Goal: Complete application form: Complete application form

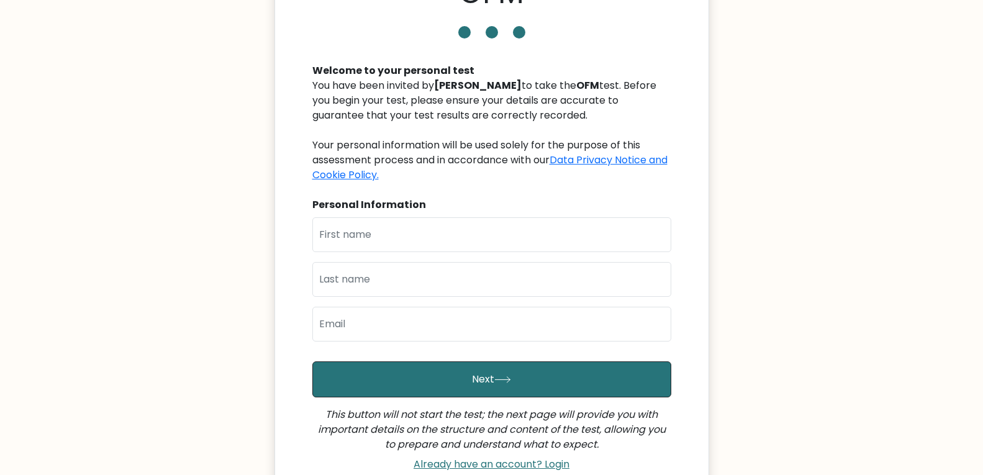
scroll to position [89, 0]
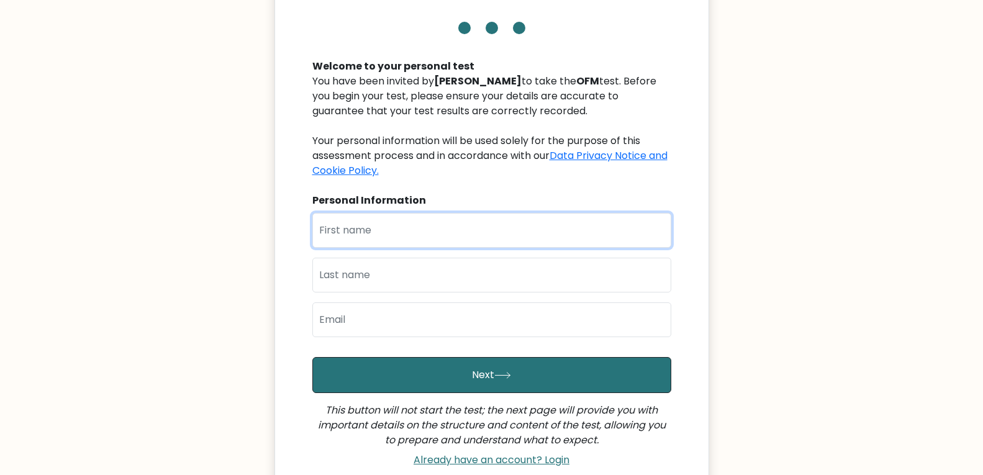
click at [391, 227] on input "text" at bounding box center [491, 230] width 359 height 35
type input "[PERSON_NAME]"
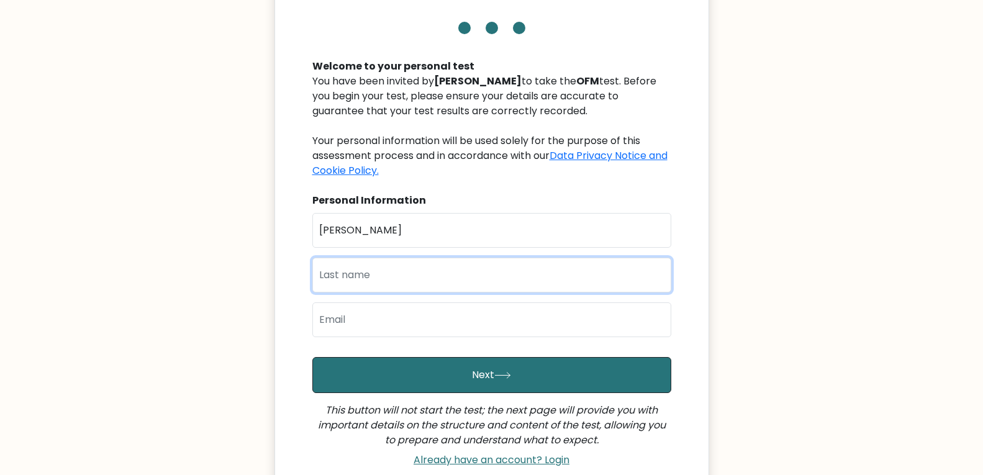
click at [375, 276] on input "text" at bounding box center [491, 275] width 359 height 35
type input "ogina"
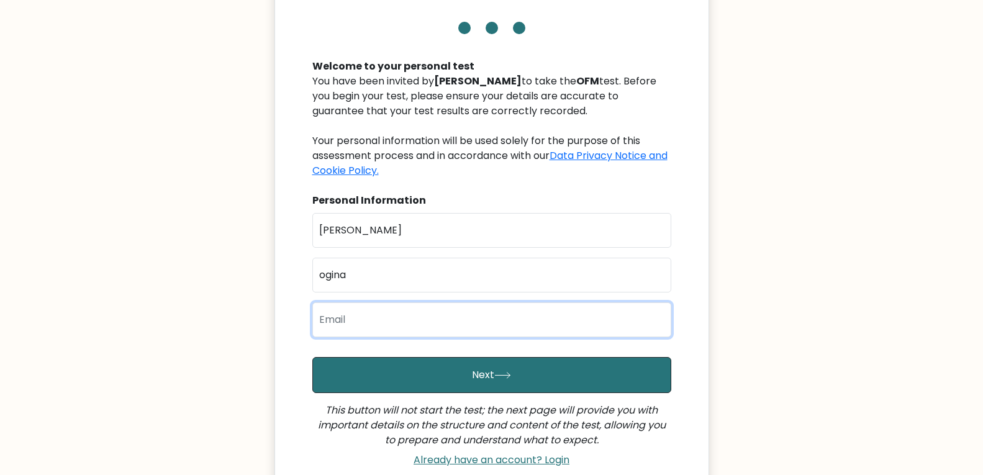
click at [371, 318] on input "email" at bounding box center [491, 319] width 359 height 35
type input "philipogina3@gmail.com"
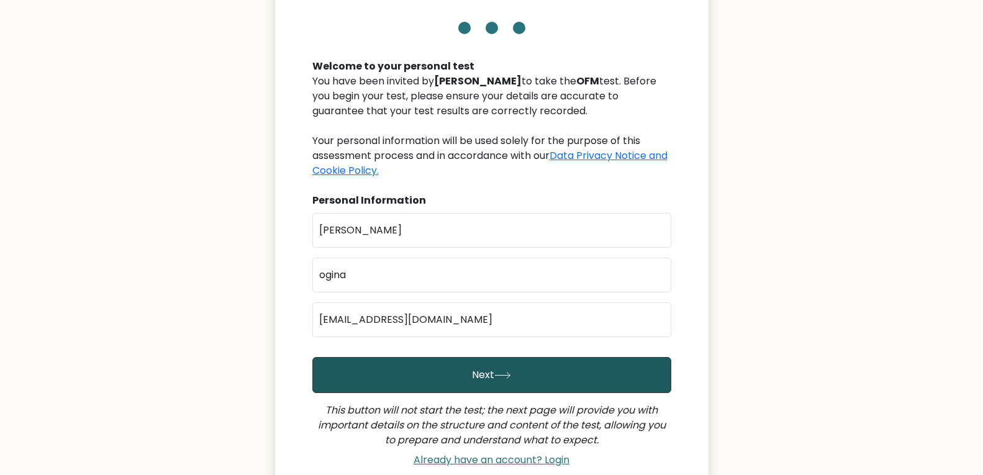
click at [402, 370] on button "Next" at bounding box center [491, 375] width 359 height 36
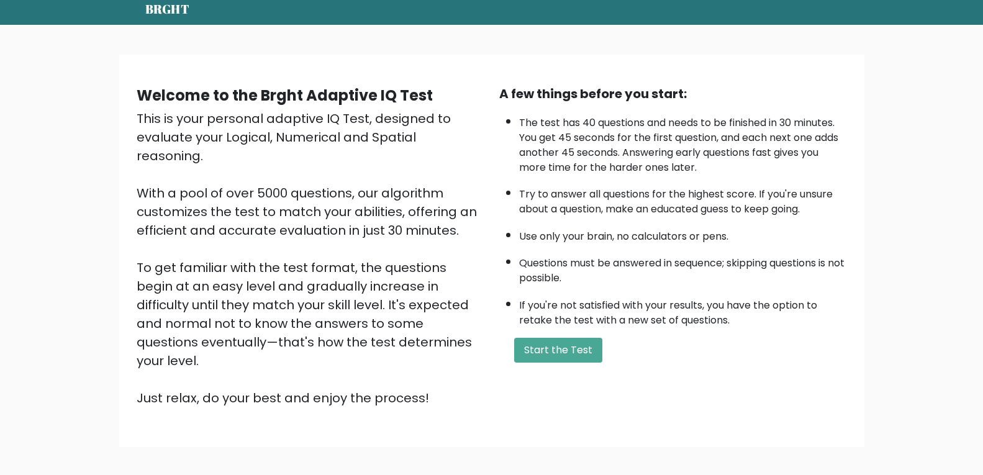
scroll to position [44, 0]
click at [544, 345] on button "Start the Test" at bounding box center [558, 349] width 88 height 25
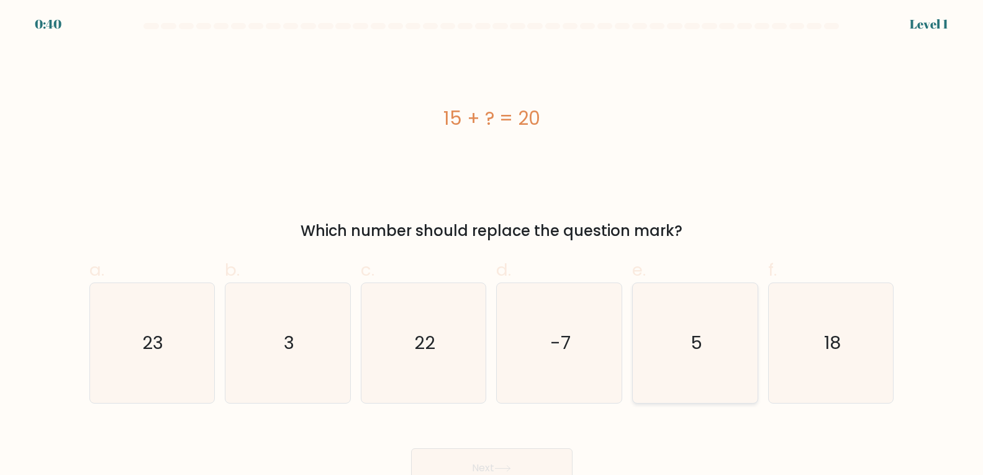
click at [680, 317] on icon "5" at bounding box center [695, 343] width 120 height 120
click at [492, 246] on input "e. 5" at bounding box center [492, 242] width 1 height 8
radio input "true"
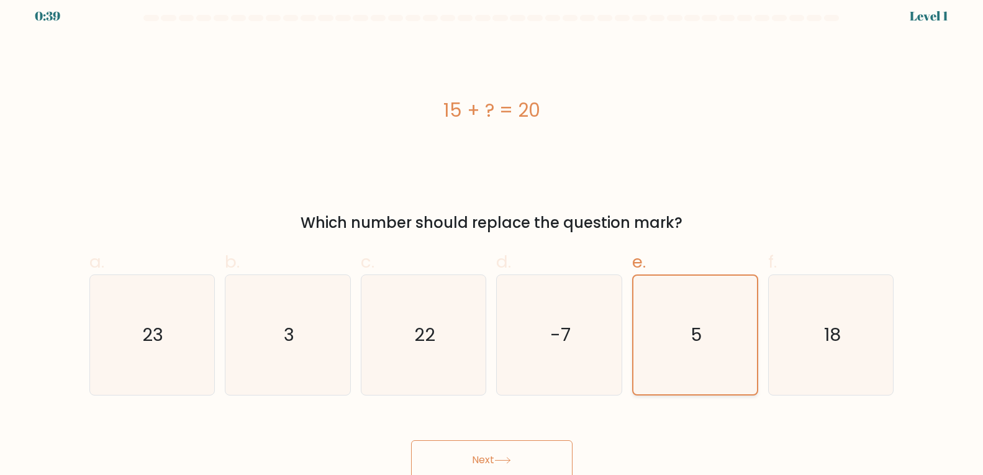
scroll to position [13, 0]
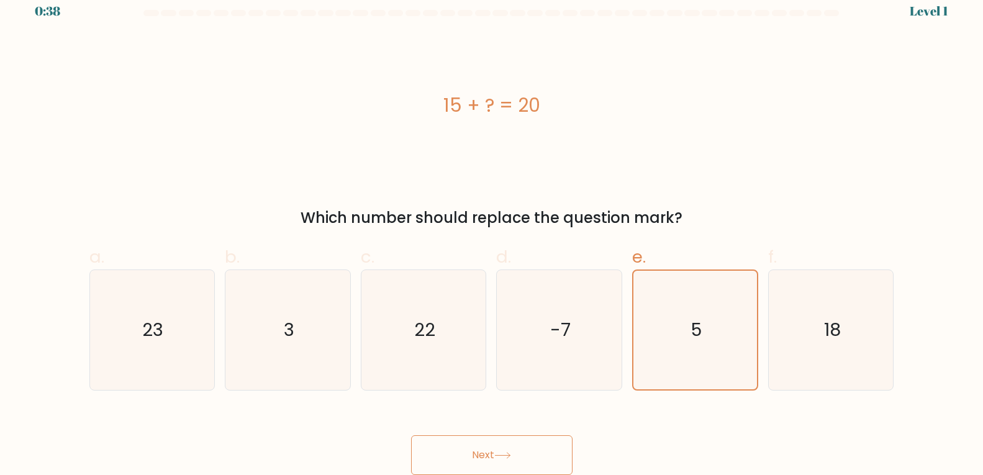
click at [487, 452] on button "Next" at bounding box center [491, 455] width 161 height 40
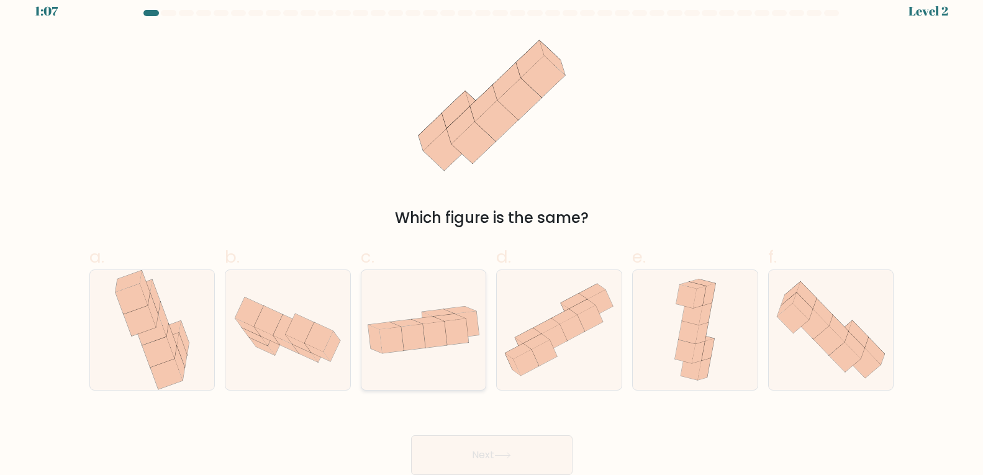
click at [410, 353] on icon at bounding box center [423, 330] width 125 height 64
click at [492, 233] on input "c." at bounding box center [492, 229] width 1 height 8
radio input "true"
click at [472, 447] on button "Next" at bounding box center [491, 455] width 161 height 40
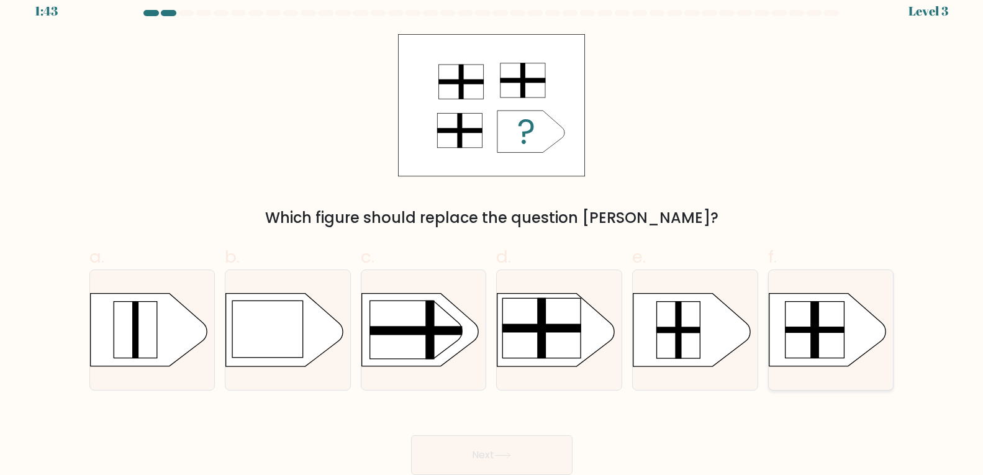
click at [792, 337] on rect at bounding box center [814, 330] width 59 height 56
click at [492, 233] on input "f." at bounding box center [492, 229] width 1 height 8
radio input "true"
click at [496, 452] on button "Next" at bounding box center [491, 455] width 161 height 40
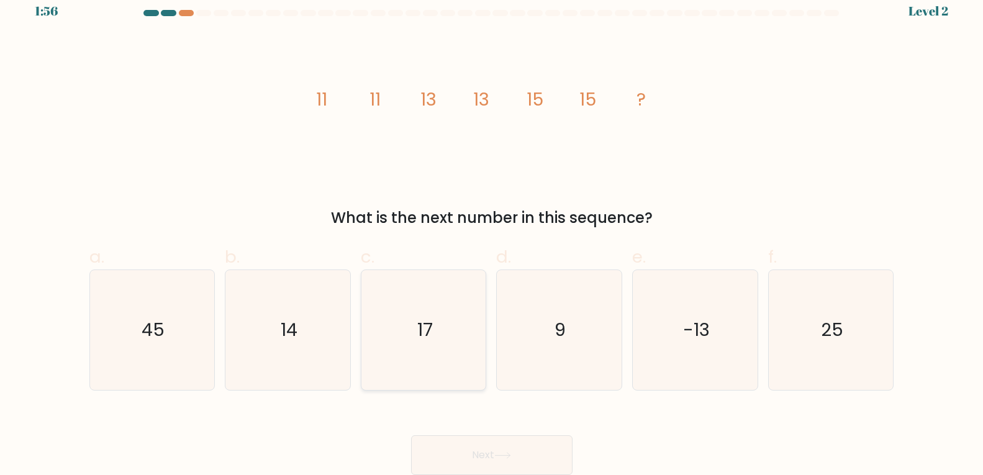
click at [450, 320] on icon "17" at bounding box center [424, 330] width 120 height 120
click at [492, 233] on input "c. 17" at bounding box center [492, 229] width 1 height 8
radio input "true"
click at [507, 440] on button "Next" at bounding box center [491, 455] width 161 height 40
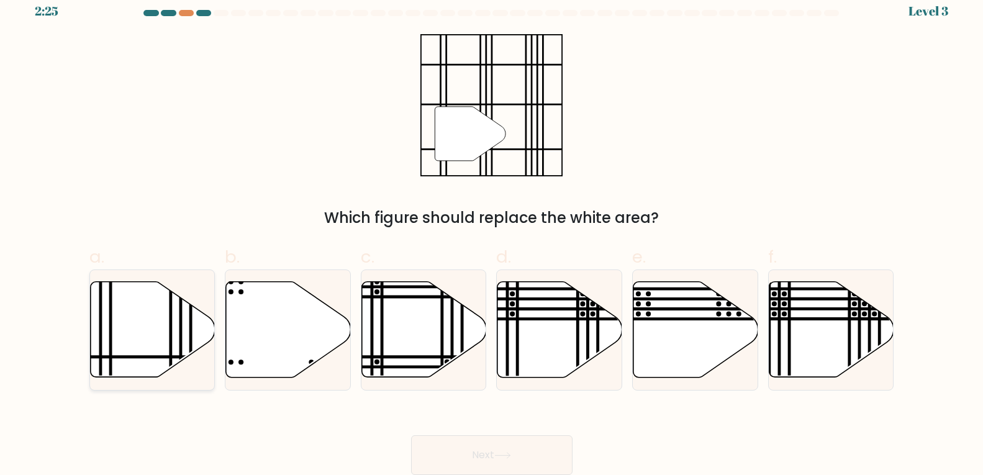
click at [130, 320] on icon at bounding box center [152, 330] width 125 height 96
click at [492, 233] on input "a." at bounding box center [492, 229] width 1 height 8
radio input "true"
click at [474, 466] on button "Next" at bounding box center [491, 455] width 161 height 40
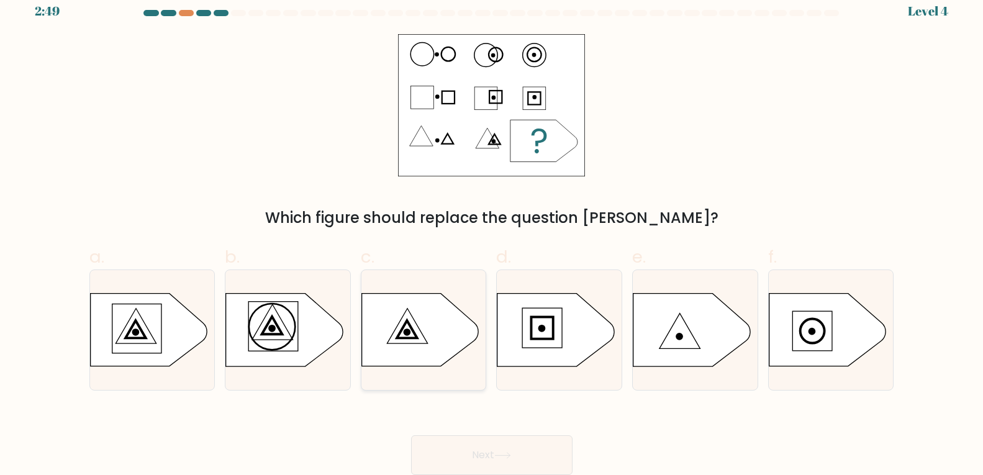
click at [425, 330] on icon at bounding box center [419, 330] width 117 height 73
click at [492, 233] on input "c." at bounding box center [492, 229] width 1 height 8
radio input "true"
click at [476, 451] on button "Next" at bounding box center [491, 455] width 161 height 40
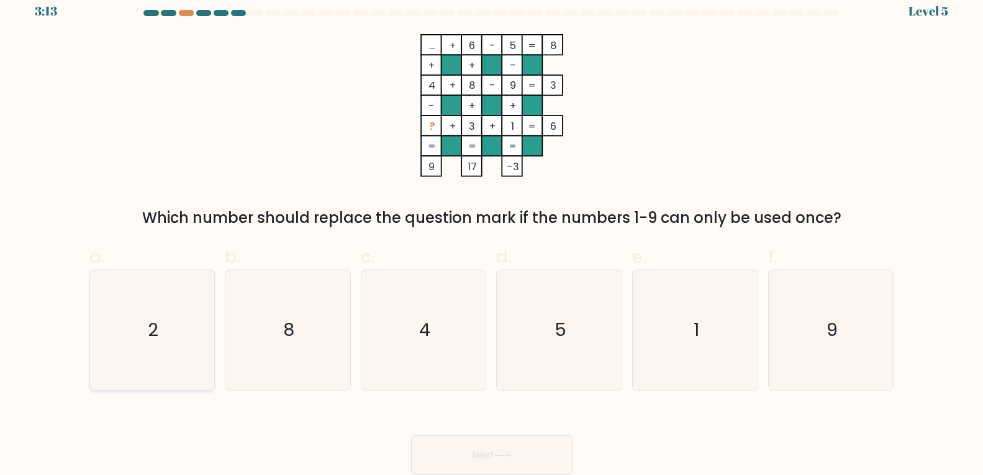
click at [143, 333] on icon "2" at bounding box center [152, 330] width 120 height 120
click at [492, 233] on input "a. 2" at bounding box center [492, 229] width 1 height 8
radio input "true"
click at [474, 461] on button "Next" at bounding box center [491, 455] width 161 height 40
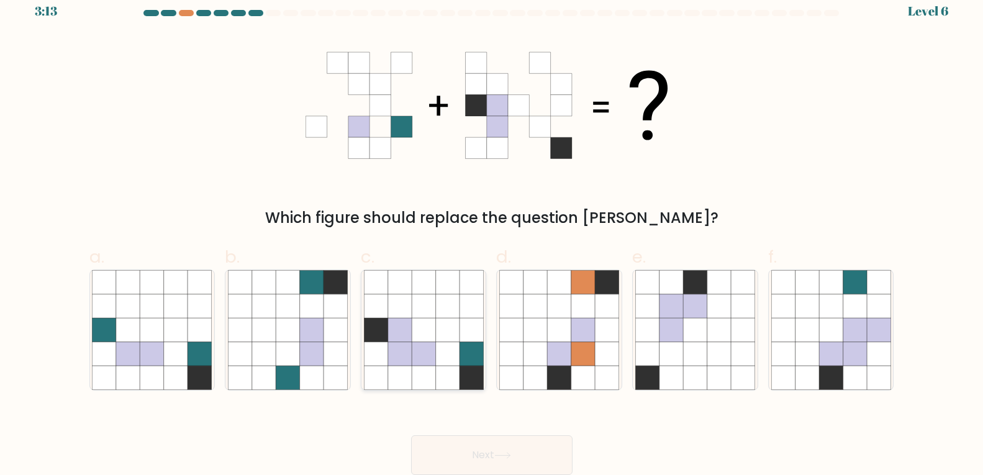
click at [440, 346] on icon at bounding box center [447, 354] width 24 height 24
click at [492, 233] on input "c." at bounding box center [492, 229] width 1 height 8
radio input "true"
click at [486, 454] on button "Next" at bounding box center [491, 455] width 161 height 40
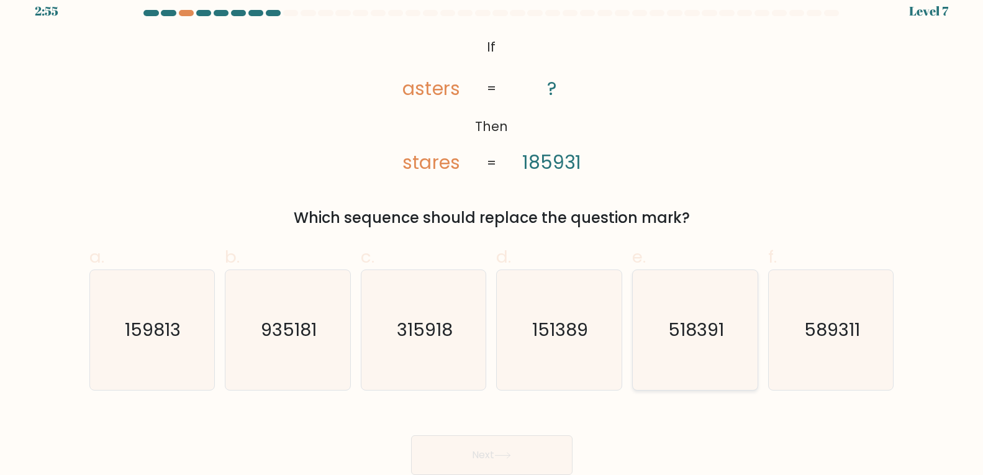
click at [684, 308] on icon "518391" at bounding box center [695, 330] width 120 height 120
click at [492, 233] on input "e. 518391" at bounding box center [492, 229] width 1 height 8
radio input "true"
click at [465, 454] on button "Next" at bounding box center [491, 455] width 161 height 40
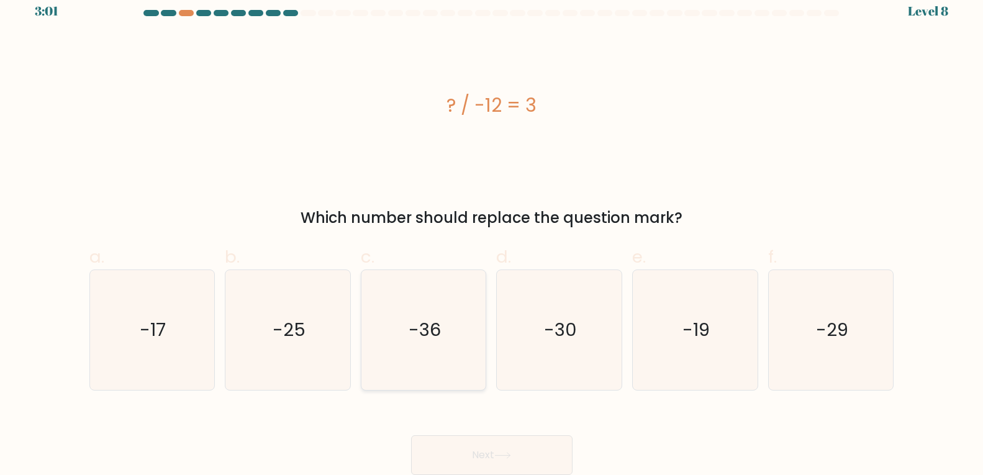
click at [428, 348] on icon "-36" at bounding box center [424, 330] width 120 height 120
click at [492, 233] on input "c. -36" at bounding box center [492, 229] width 1 height 8
radio input "true"
click at [477, 440] on button "Next" at bounding box center [491, 455] width 161 height 40
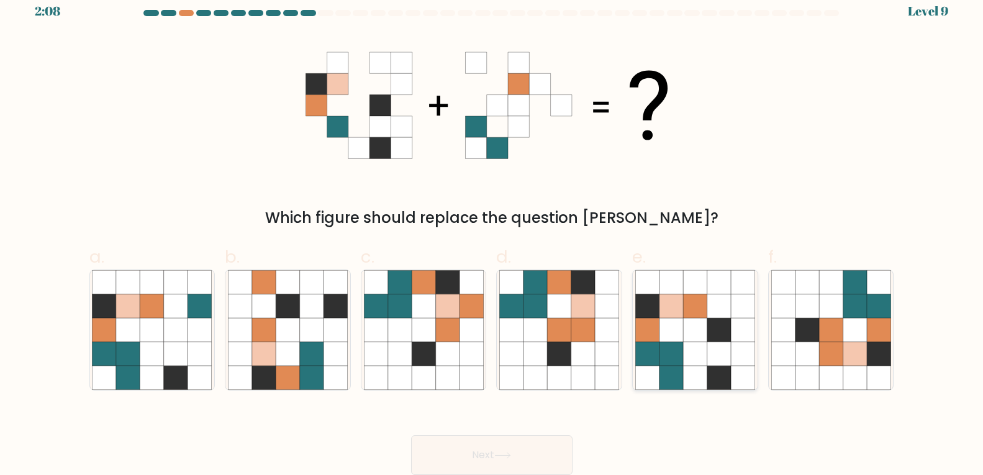
click at [689, 357] on icon at bounding box center [695, 354] width 24 height 24
click at [492, 233] on input "e." at bounding box center [492, 229] width 1 height 8
radio input "true"
click at [527, 454] on button "Next" at bounding box center [491, 455] width 161 height 40
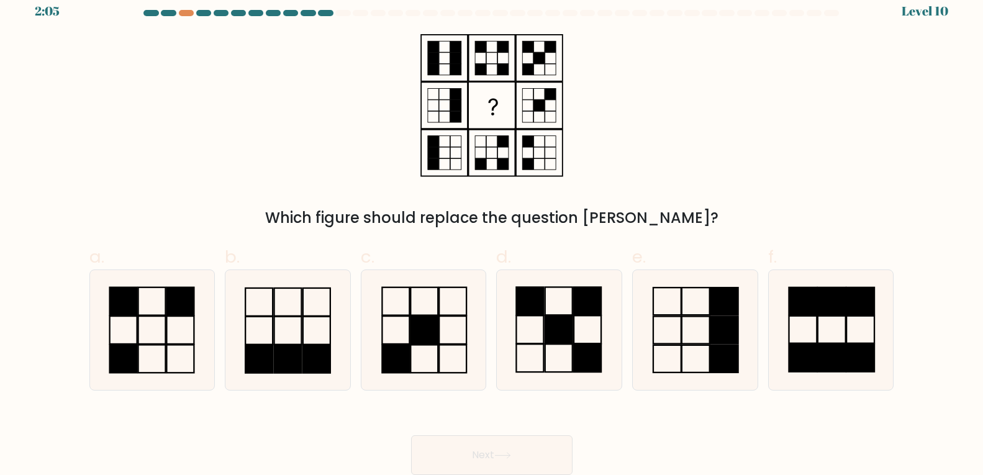
click at [527, 454] on button "Next" at bounding box center [491, 455] width 161 height 40
click at [702, 334] on icon at bounding box center [695, 330] width 120 height 120
click at [492, 233] on input "e." at bounding box center [492, 229] width 1 height 8
radio input "true"
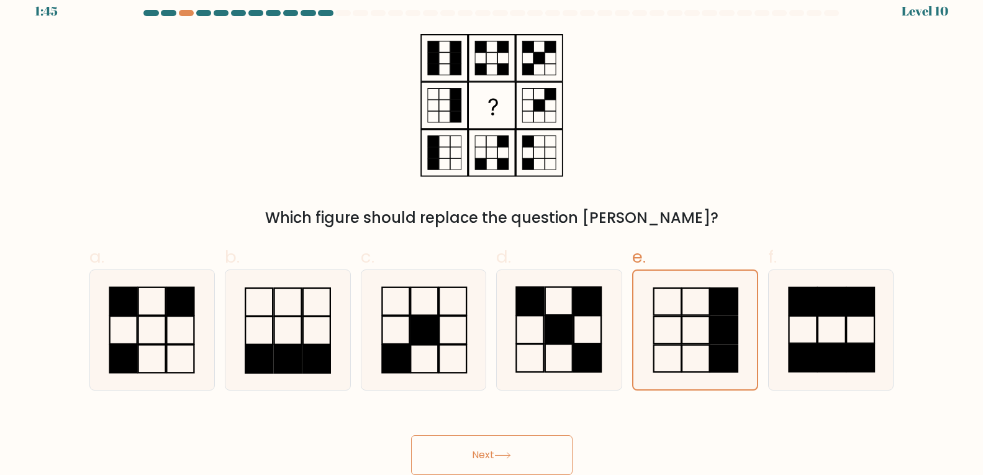
click at [494, 463] on button "Next" at bounding box center [491, 455] width 161 height 40
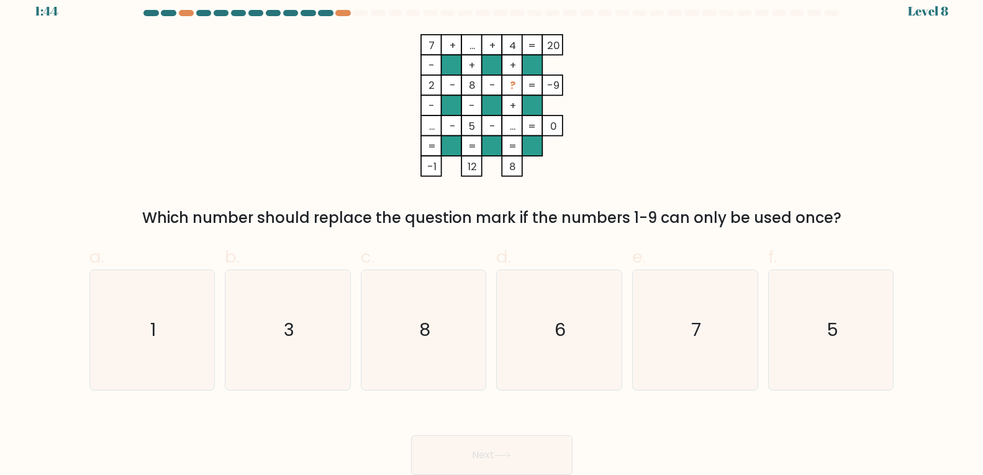
click at [494, 454] on button "Next" at bounding box center [491, 455] width 161 height 40
click at [318, 328] on icon "3" at bounding box center [288, 330] width 120 height 120
click at [492, 233] on input "b. 3" at bounding box center [492, 229] width 1 height 8
radio input "true"
click at [468, 449] on button "Next" at bounding box center [491, 455] width 161 height 40
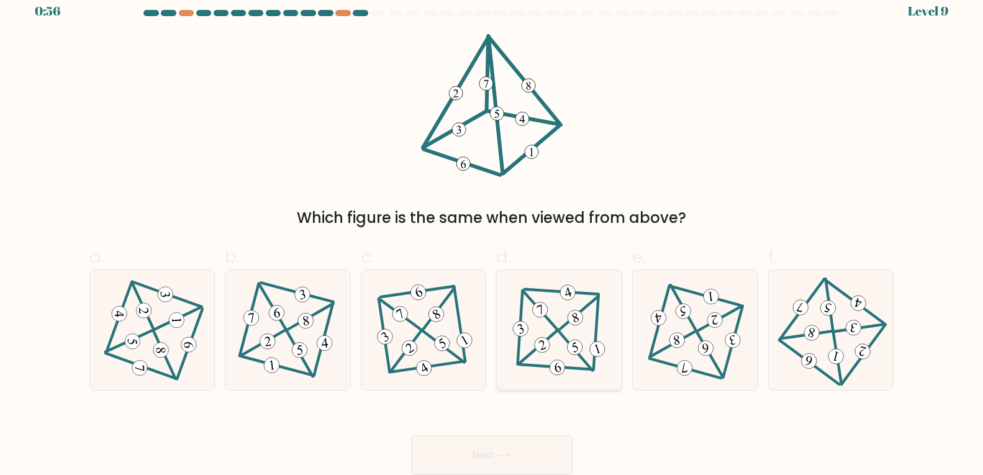
click at [543, 333] on icon at bounding box center [559, 330] width 98 height 96
click at [492, 233] on input "d." at bounding box center [492, 229] width 1 height 8
radio input "true"
click at [490, 445] on button "Next" at bounding box center [491, 455] width 161 height 40
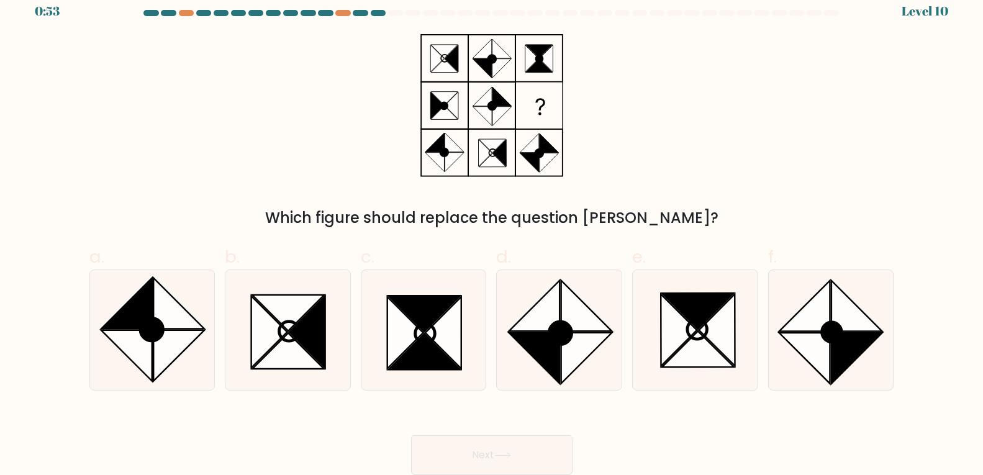
click at [490, 445] on button "Next" at bounding box center [491, 455] width 161 height 40
click at [676, 333] on icon at bounding box center [679, 330] width 36 height 72
click at [492, 233] on input "e." at bounding box center [492, 229] width 1 height 8
radio input "true"
click at [458, 449] on button "Next" at bounding box center [491, 455] width 161 height 40
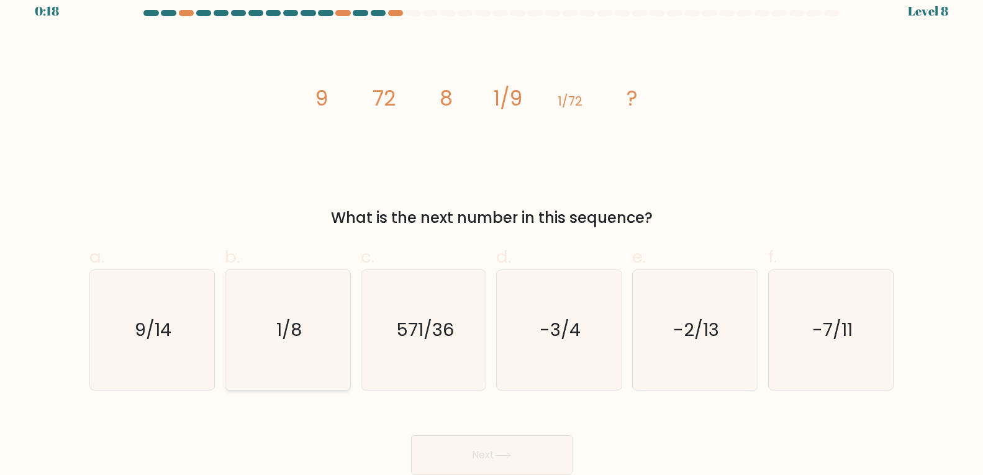
click at [243, 317] on icon "1/8" at bounding box center [288, 330] width 120 height 120
click at [492, 233] on input "b. 1/8" at bounding box center [492, 229] width 1 height 8
radio input "true"
click at [496, 448] on button "Next" at bounding box center [491, 455] width 161 height 40
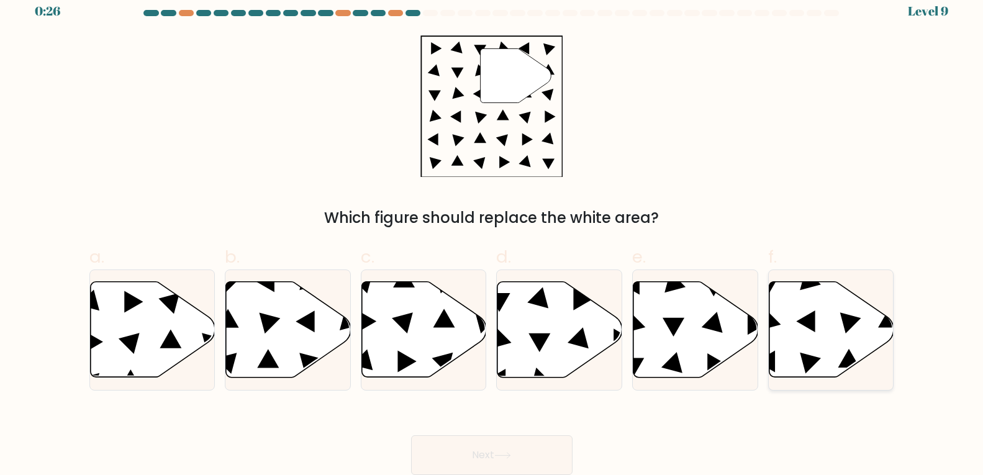
click at [802, 314] on icon at bounding box center [831, 330] width 125 height 96
click at [492, 233] on input "f." at bounding box center [492, 229] width 1 height 8
radio input "true"
click at [478, 450] on button "Next" at bounding box center [491, 455] width 161 height 40
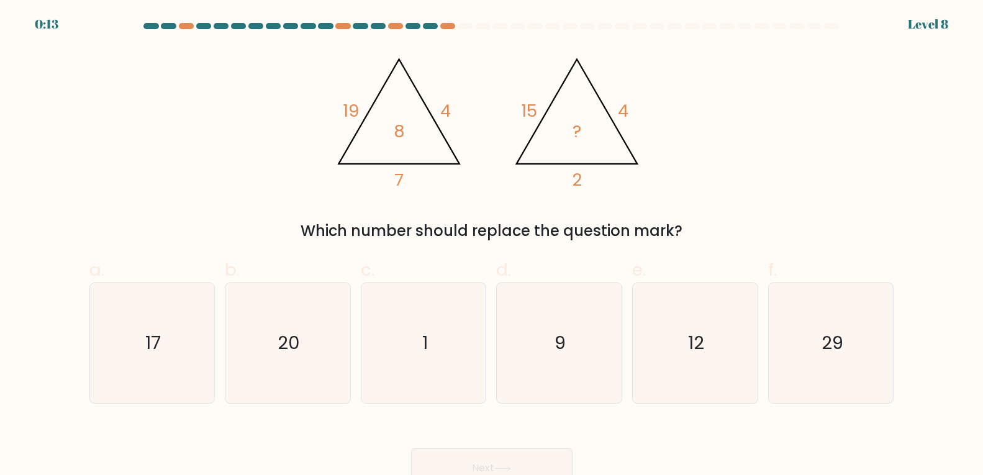
click at [230, 166] on div "@import url('https://fonts.googleapis.com/css?family=Abril+Fatface:400,100,100i…" at bounding box center [492, 144] width 820 height 195
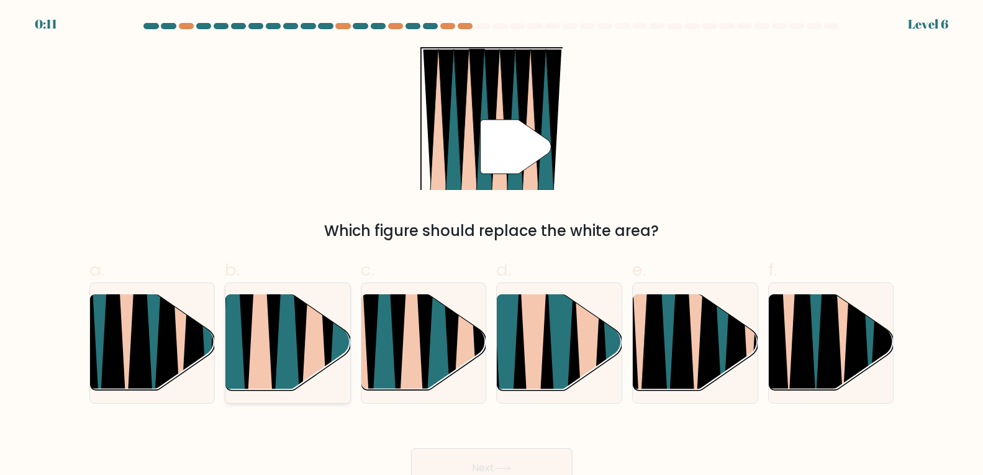
click at [270, 332] on icon at bounding box center [274, 295] width 27 height 249
click at [492, 246] on input "b." at bounding box center [492, 242] width 1 height 8
radio input "true"
click at [473, 460] on button "Next" at bounding box center [491, 468] width 161 height 40
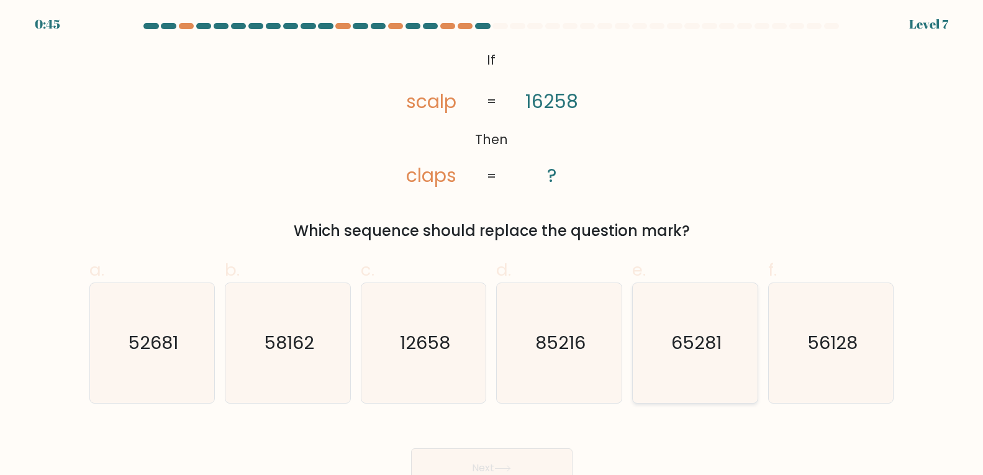
click at [691, 355] on text "65281" at bounding box center [696, 342] width 50 height 25
click at [492, 246] on input "e. 65281" at bounding box center [492, 242] width 1 height 8
radio input "true"
click at [492, 453] on button "Next" at bounding box center [491, 468] width 161 height 40
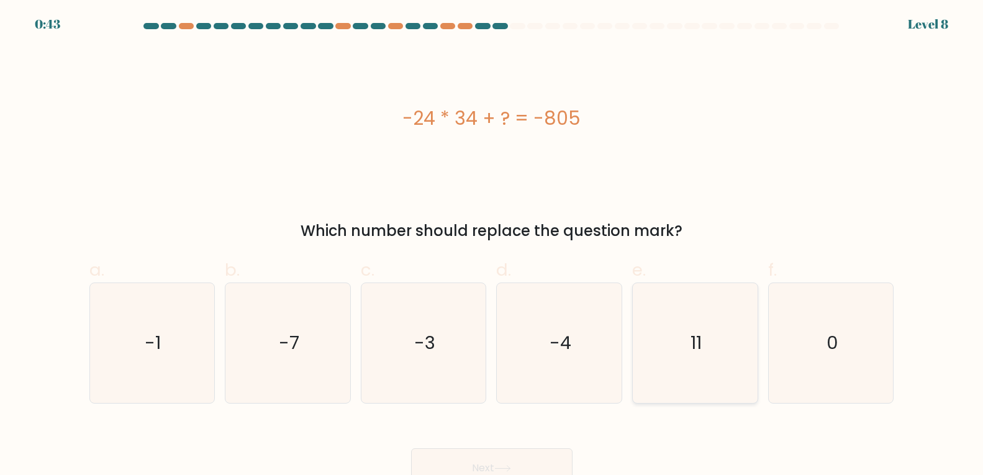
click at [718, 332] on icon "11" at bounding box center [695, 343] width 120 height 120
click at [492, 246] on input "e. 11" at bounding box center [492, 242] width 1 height 8
radio input "true"
click at [514, 456] on button "Next" at bounding box center [491, 468] width 161 height 40
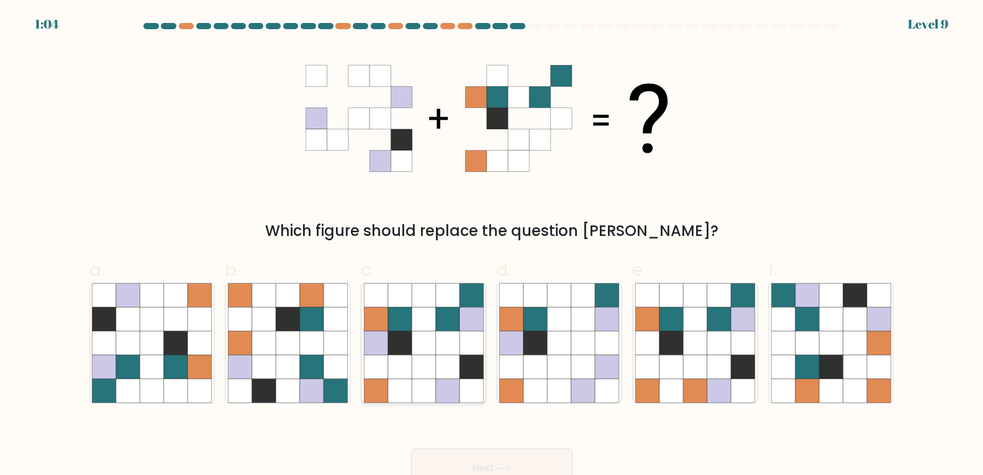
click at [435, 359] on icon at bounding box center [424, 367] width 24 height 24
click at [492, 246] on input "c." at bounding box center [492, 242] width 1 height 8
radio input "true"
click at [447, 456] on button "Next" at bounding box center [491, 468] width 161 height 40
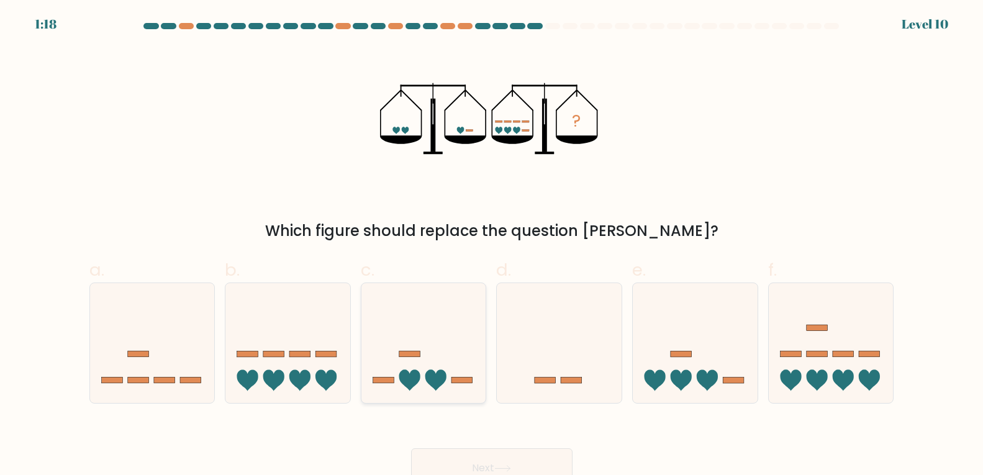
click at [407, 371] on icon at bounding box center [409, 380] width 21 height 21
click at [492, 246] on input "c." at bounding box center [492, 242] width 1 height 8
radio input "true"
click at [292, 370] on icon at bounding box center [287, 342] width 125 height 103
click at [492, 246] on input "b." at bounding box center [492, 242] width 1 height 8
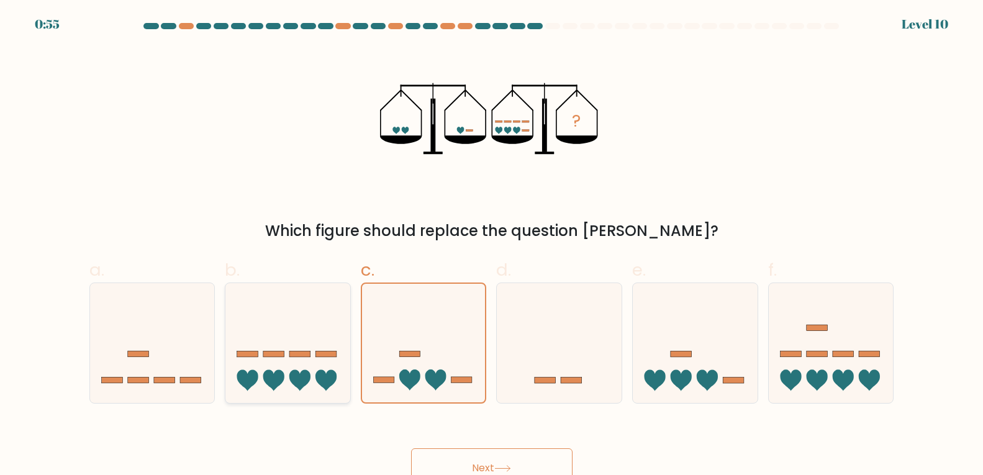
radio input "true"
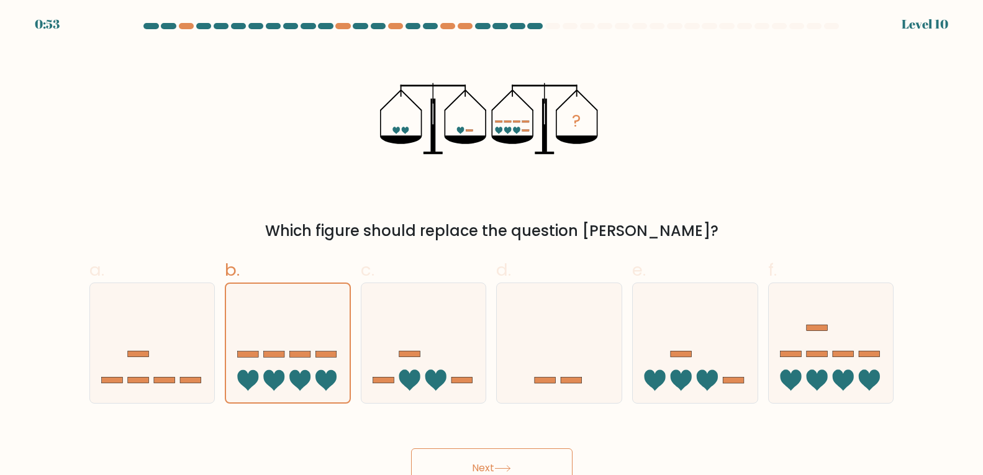
click at [476, 454] on button "Next" at bounding box center [491, 468] width 161 height 40
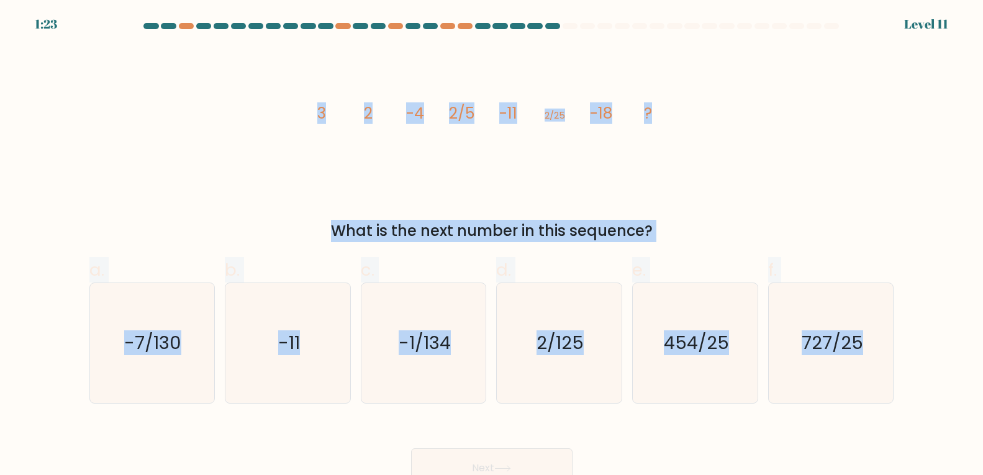
drag, startPoint x: 300, startPoint y: 116, endPoint x: 673, endPoint y: 418, distance: 479.4
click at [673, 418] on form at bounding box center [491, 255] width 983 height 465
copy form "3 2 -4 2/5 -11 2/25 -18 ? What is the next number in this sequence? a. -7/130 b…"
click at [541, 312] on icon "2/125" at bounding box center [559, 343] width 120 height 120
click at [492, 246] on input "d. 2/125" at bounding box center [492, 242] width 1 height 8
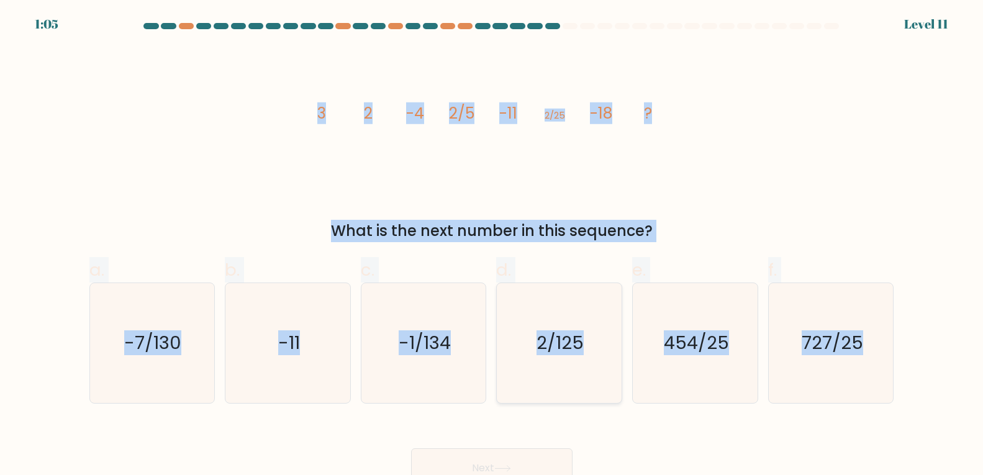
radio input "true"
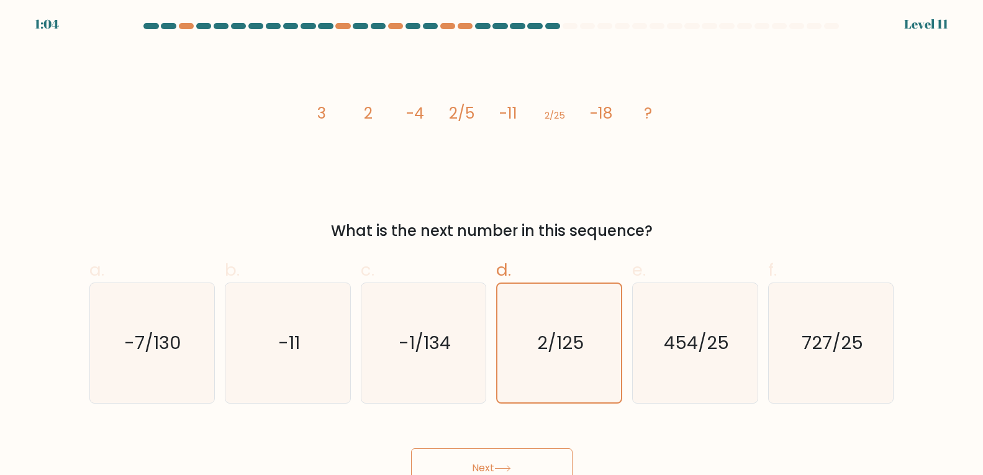
click at [440, 464] on button "Next" at bounding box center [491, 468] width 161 height 40
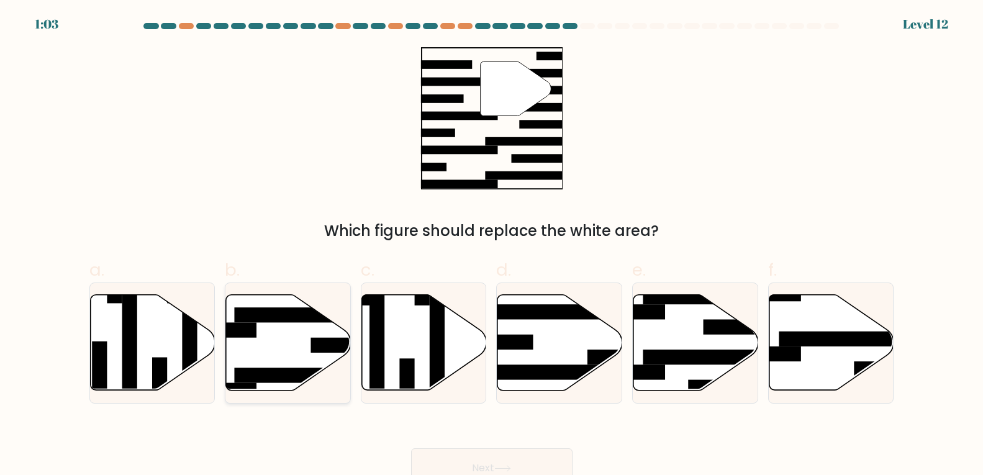
click at [243, 351] on icon at bounding box center [288, 343] width 125 height 96
click at [492, 246] on input "b." at bounding box center [492, 242] width 1 height 8
radio input "true"
click at [440, 459] on button "Next" at bounding box center [491, 468] width 161 height 40
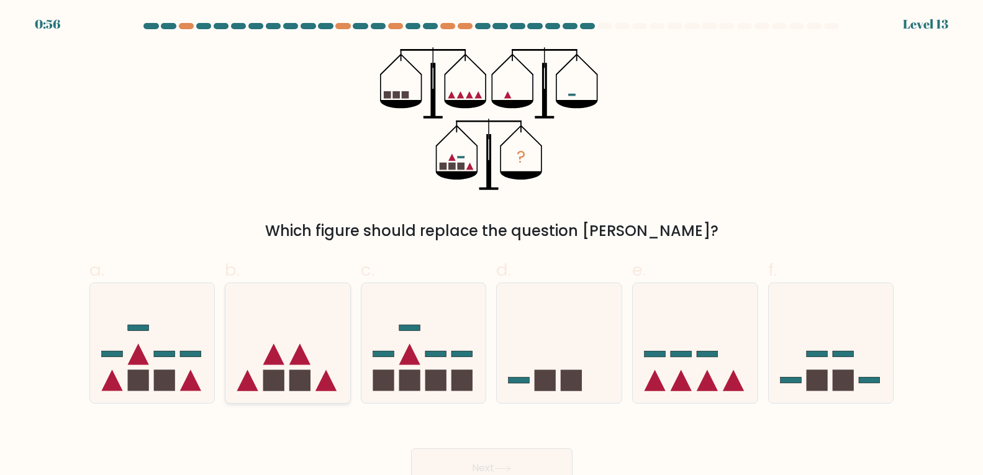
click at [291, 346] on icon at bounding box center [287, 342] width 125 height 103
click at [492, 246] on input "b." at bounding box center [492, 242] width 1 height 8
radio input "true"
click at [472, 461] on button "Next" at bounding box center [491, 468] width 161 height 40
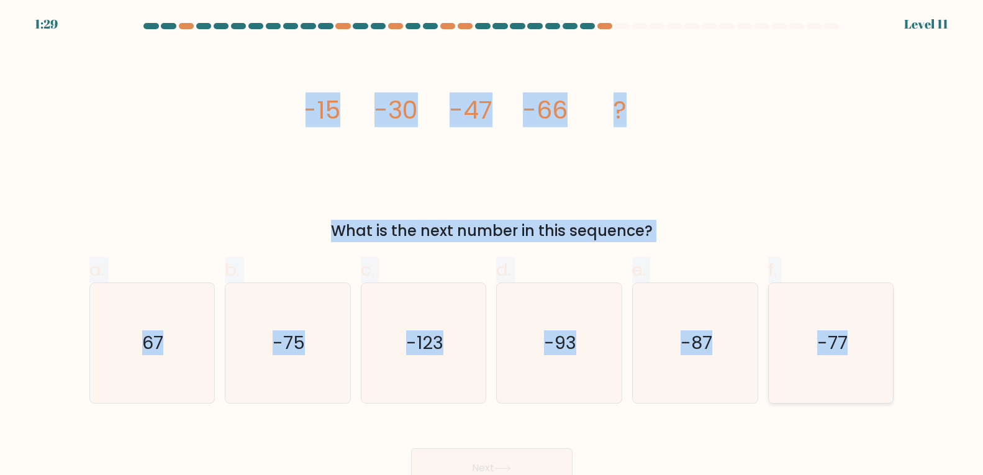
drag, startPoint x: 307, startPoint y: 107, endPoint x: 854, endPoint y: 398, distance: 619.1
click at [854, 398] on form at bounding box center [491, 255] width 983 height 465
copy form "-15 -30 -47 -66 ? What is the next number in this sequence? a. 67 b. -75 c. -12…"
click at [687, 339] on text "-87" at bounding box center [696, 342] width 32 height 25
click at [492, 246] on input "e. -87" at bounding box center [492, 242] width 1 height 8
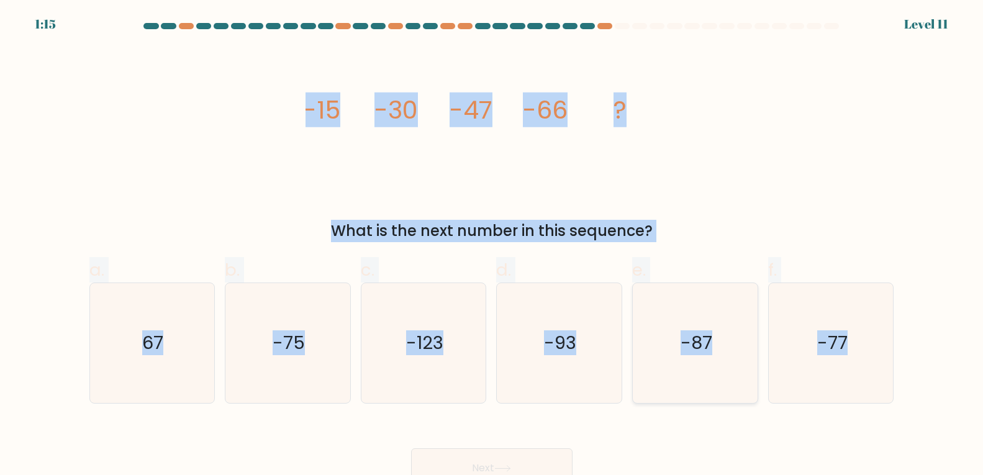
radio input "true"
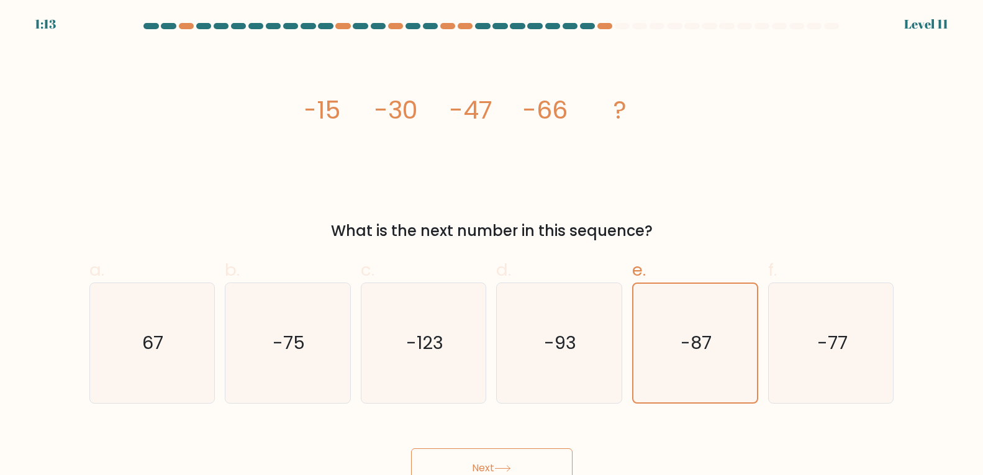
click at [489, 453] on button "Next" at bounding box center [491, 468] width 161 height 40
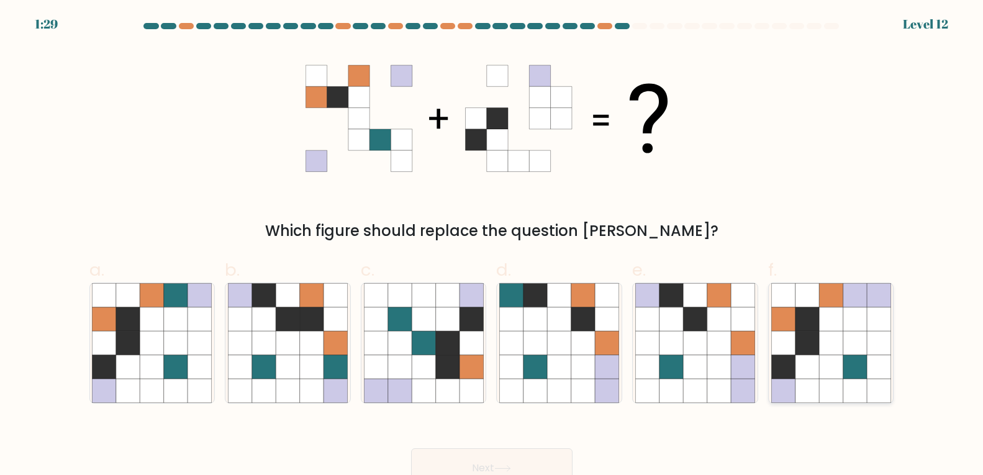
click at [816, 329] on icon at bounding box center [807, 319] width 24 height 24
click at [492, 246] on input "f." at bounding box center [492, 242] width 1 height 8
radio input "true"
click at [466, 457] on button "Next" at bounding box center [491, 468] width 161 height 40
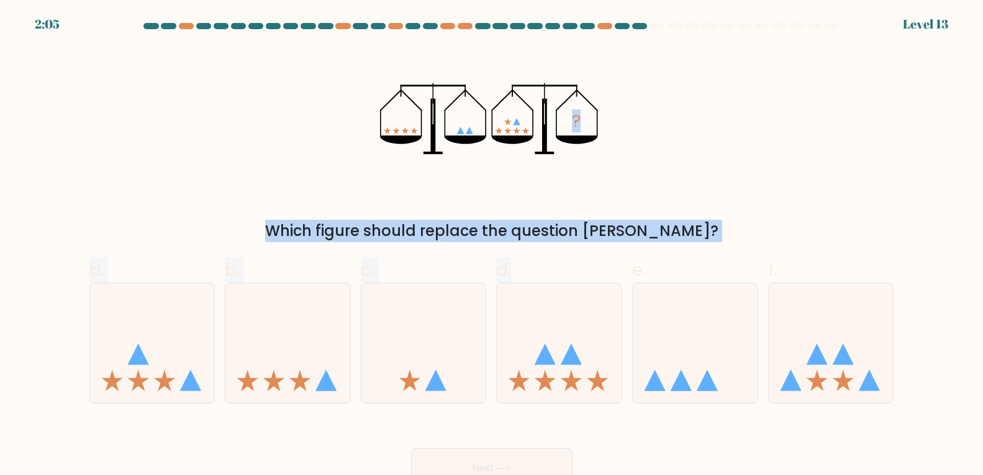
drag, startPoint x: 364, startPoint y: 120, endPoint x: 569, endPoint y: 274, distance: 255.8
click at [569, 274] on form at bounding box center [491, 255] width 983 height 465
click at [150, 92] on div "? Which figure should replace the question mark?" at bounding box center [492, 144] width 820 height 195
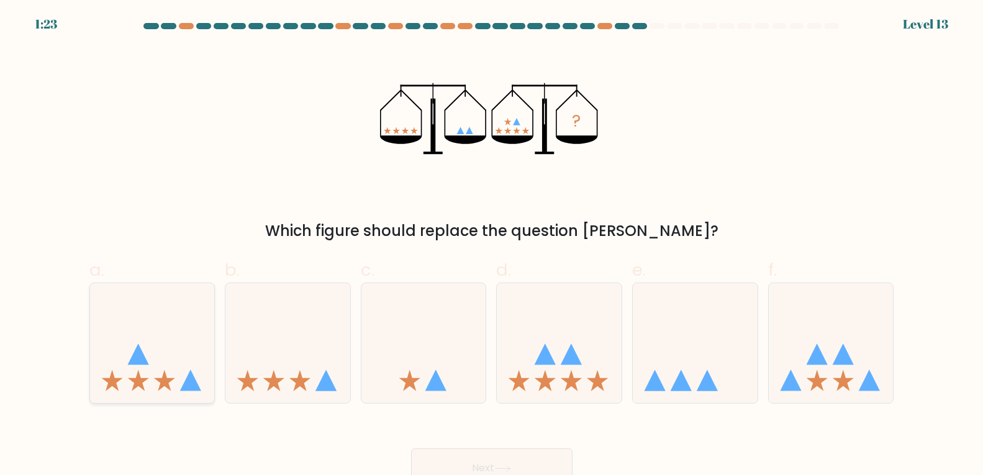
click at [169, 333] on icon at bounding box center [152, 342] width 125 height 103
click at [492, 246] on input "a." at bounding box center [492, 242] width 1 height 8
radio input "true"
click at [443, 453] on button "Next" at bounding box center [491, 468] width 161 height 40
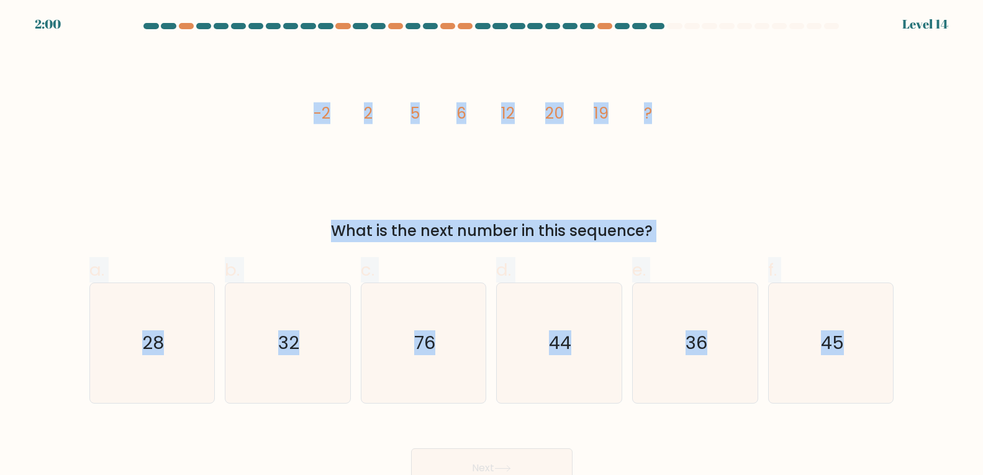
drag, startPoint x: 306, startPoint y: 111, endPoint x: 794, endPoint y: 422, distance: 579.0
click at [794, 422] on form at bounding box center [491, 255] width 983 height 465
copy form "-2 2 5 6 12 20 19 ? What is the next number in this sequence? a. 28 b. 32 c. 76…"
click at [187, 304] on icon "28" at bounding box center [152, 343] width 120 height 120
click at [492, 246] on input "a. 28" at bounding box center [492, 242] width 1 height 8
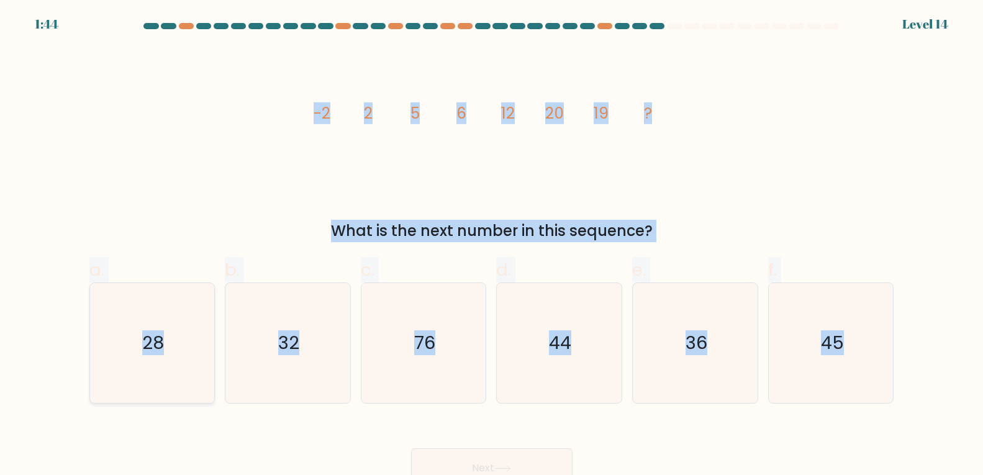
radio input "true"
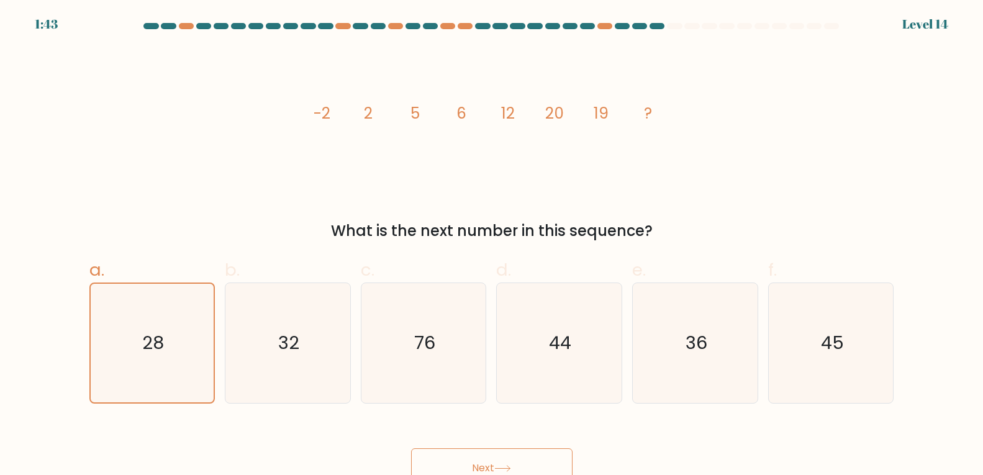
click at [471, 454] on button "Next" at bounding box center [491, 468] width 161 height 40
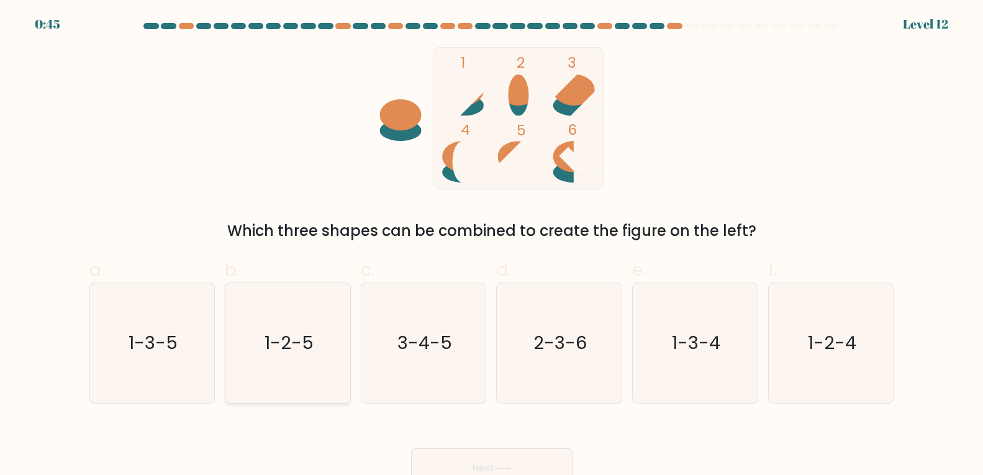
click at [306, 300] on icon "1-2-5" at bounding box center [288, 343] width 120 height 120
click at [492, 246] on input "b. 1-2-5" at bounding box center [492, 242] width 1 height 8
radio input "true"
click at [446, 448] on button "Next" at bounding box center [491, 468] width 161 height 40
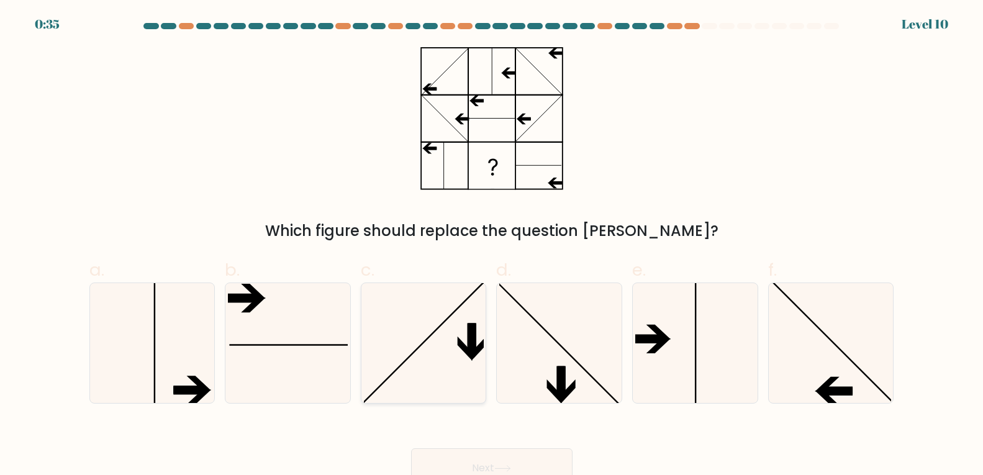
click at [463, 328] on icon at bounding box center [424, 343] width 120 height 120
click at [492, 246] on input "c." at bounding box center [492, 242] width 1 height 8
radio input "true"
click at [797, 349] on icon at bounding box center [831, 343] width 120 height 120
click at [492, 246] on input "f." at bounding box center [492, 242] width 1 height 8
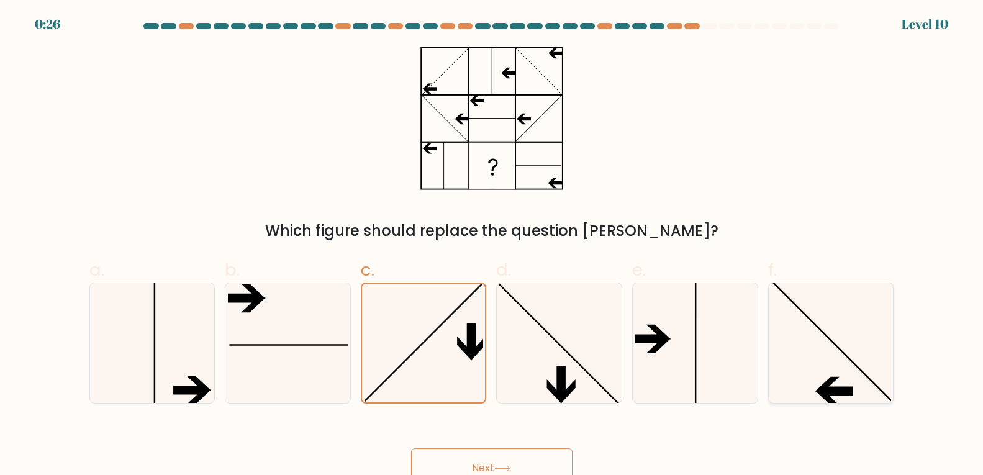
radio input "true"
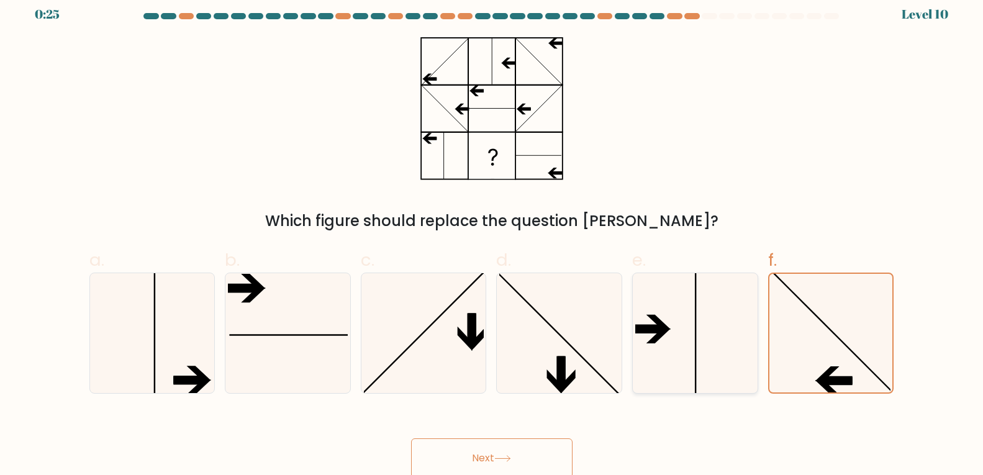
scroll to position [13, 0]
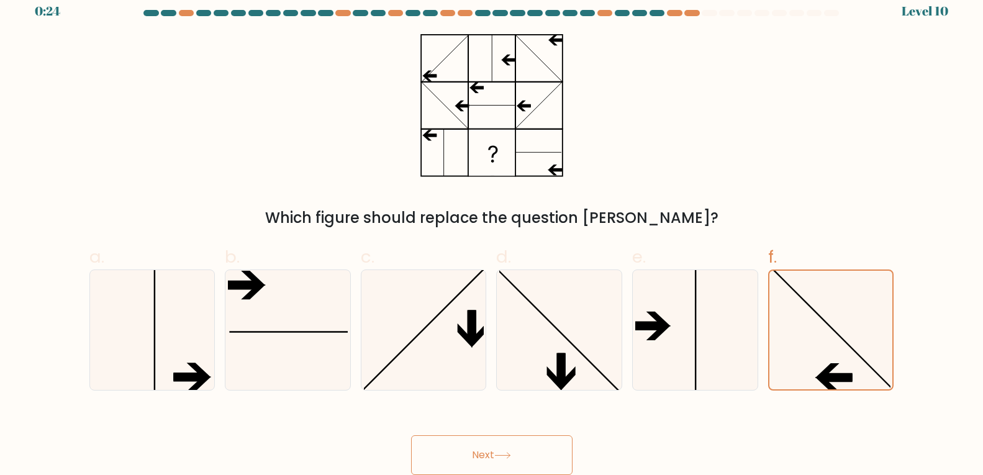
click at [509, 452] on icon at bounding box center [502, 455] width 17 height 7
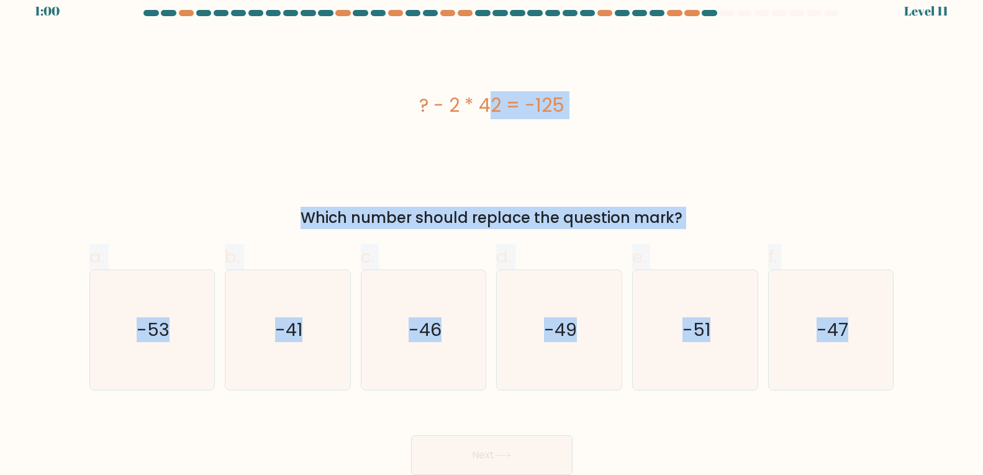
drag, startPoint x: 393, startPoint y: 94, endPoint x: 905, endPoint y: 360, distance: 577.0
click at [905, 360] on form "a." at bounding box center [491, 242] width 983 height 465
copy form "? - 2 * 42 = -125 Which number should replace the question mark? a. -53 b. -41 …"
click at [324, 348] on icon "-41" at bounding box center [288, 330] width 120 height 120
click at [492, 233] on input "b. -41" at bounding box center [492, 229] width 1 height 8
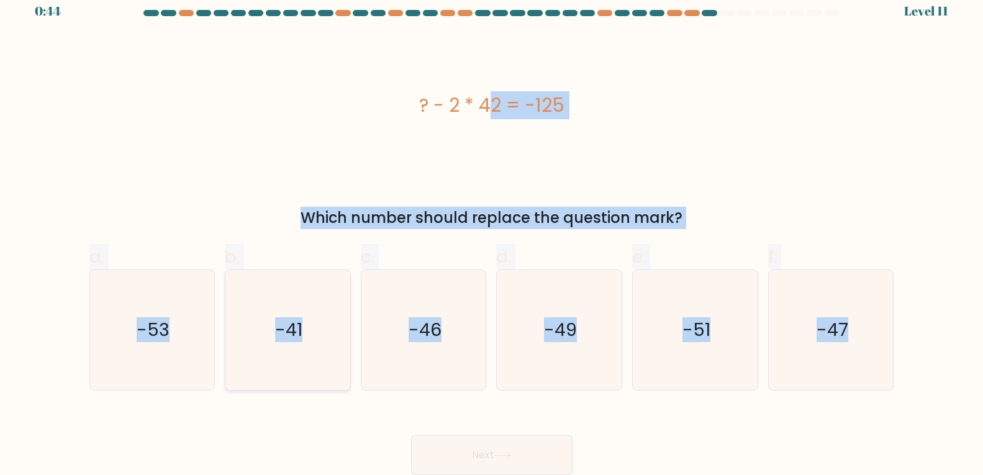
radio input "true"
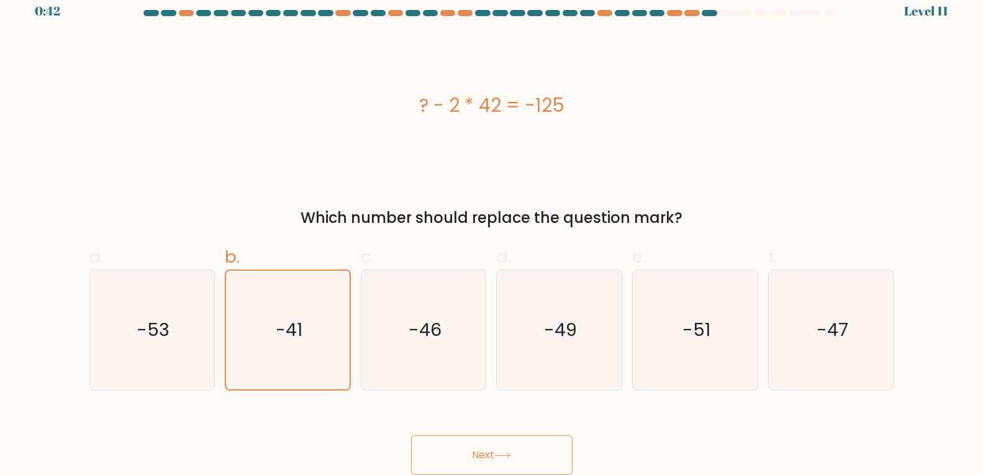
click at [443, 441] on button "Next" at bounding box center [491, 455] width 161 height 40
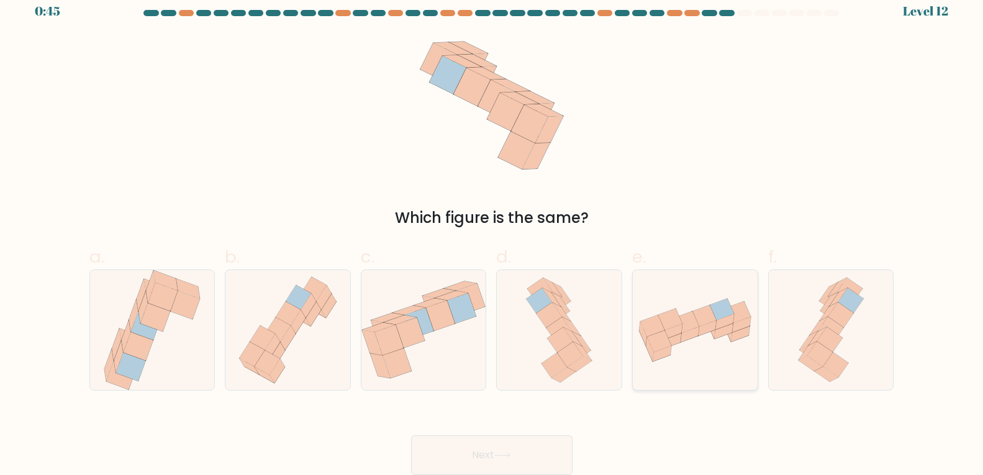
click at [681, 313] on icon at bounding box center [695, 330] width 125 height 69
click at [492, 233] on input "e." at bounding box center [492, 229] width 1 height 8
radio input "true"
click at [511, 454] on icon at bounding box center [502, 455] width 17 height 7
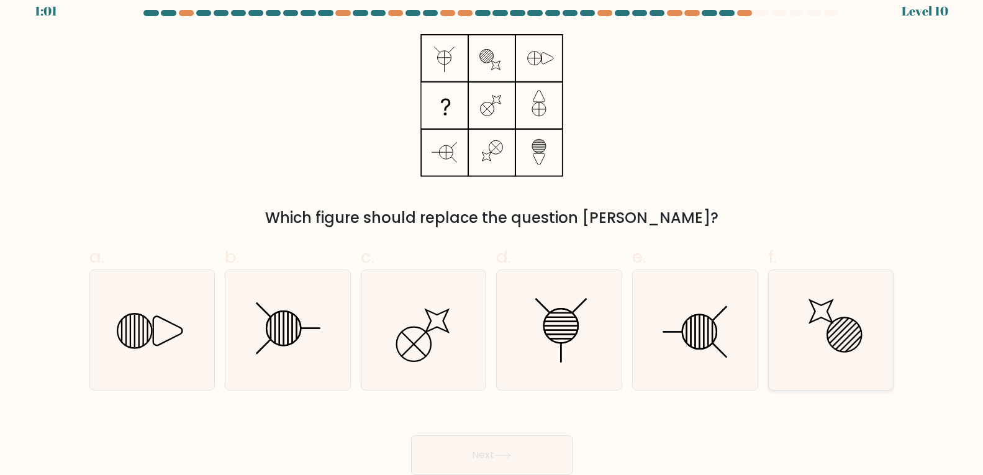
click at [830, 337] on line at bounding box center [837, 328] width 21 height 21
click at [492, 233] on input "f." at bounding box center [492, 229] width 1 height 8
radio input "true"
click at [530, 453] on button "Next" at bounding box center [491, 455] width 161 height 40
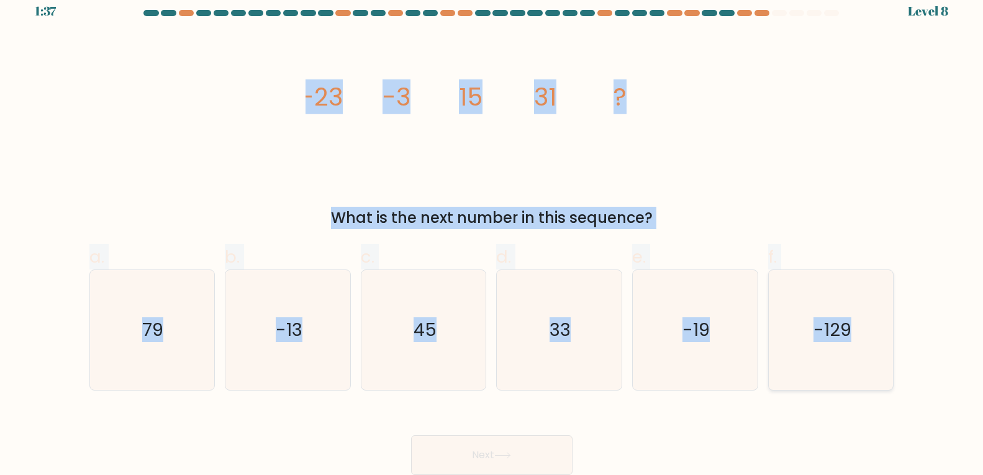
drag, startPoint x: 292, startPoint y: 89, endPoint x: 886, endPoint y: 346, distance: 647.1
click at [886, 346] on form at bounding box center [491, 242] width 983 height 465
copy form "-23 -3 15 31 ? What is the next number in this sequence? a. 79 b. -13 c. 45 d. …"
click at [437, 360] on icon "45" at bounding box center [424, 330] width 120 height 120
click at [492, 233] on input "c. 45" at bounding box center [492, 229] width 1 height 8
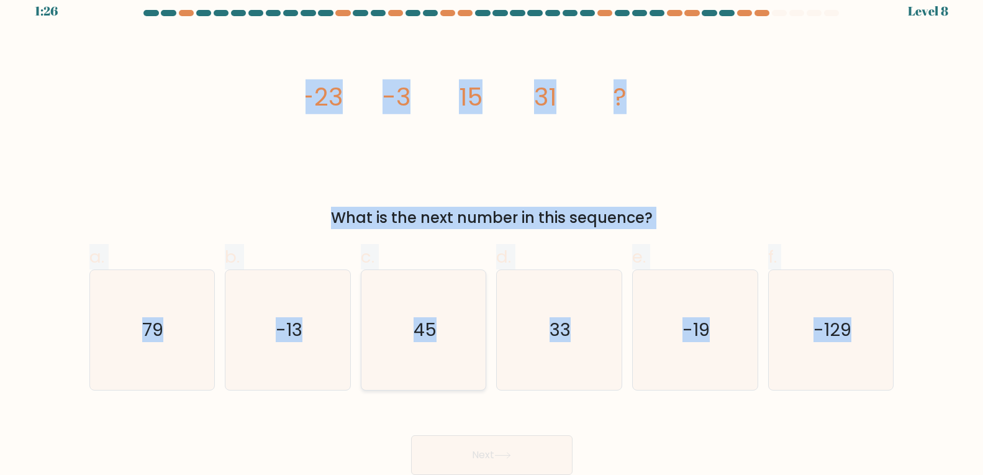
radio input "true"
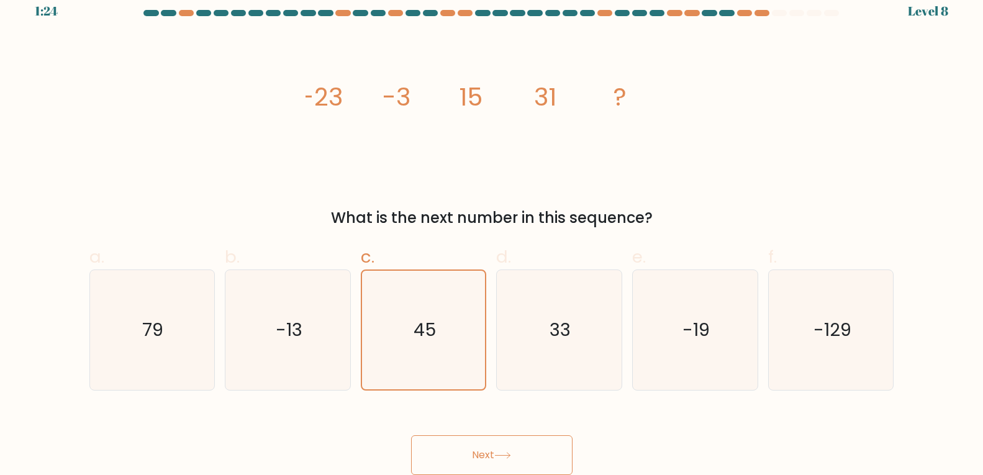
click at [462, 446] on button "Next" at bounding box center [491, 455] width 161 height 40
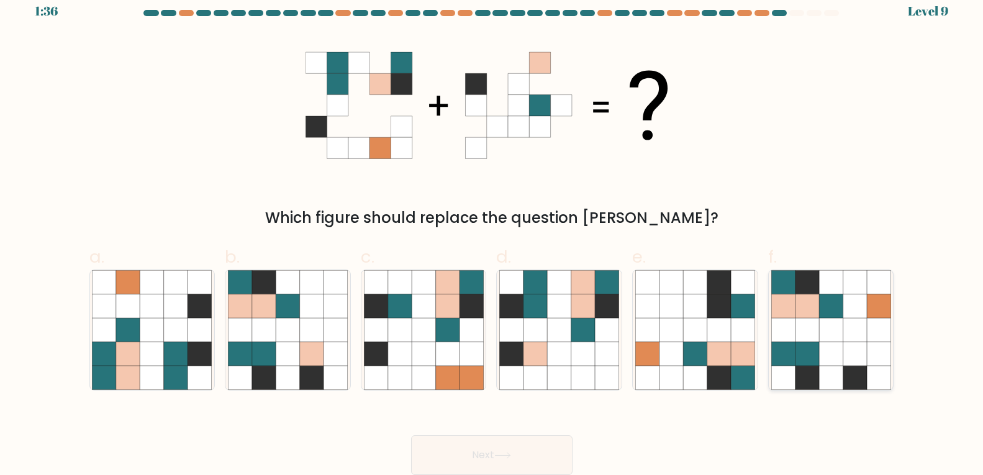
click at [825, 330] on icon at bounding box center [831, 330] width 24 height 24
click at [492, 233] on input "f." at bounding box center [492, 229] width 1 height 8
radio input "true"
click at [475, 458] on button "Next" at bounding box center [491, 455] width 161 height 40
click at [479, 448] on button "Next" at bounding box center [491, 455] width 161 height 40
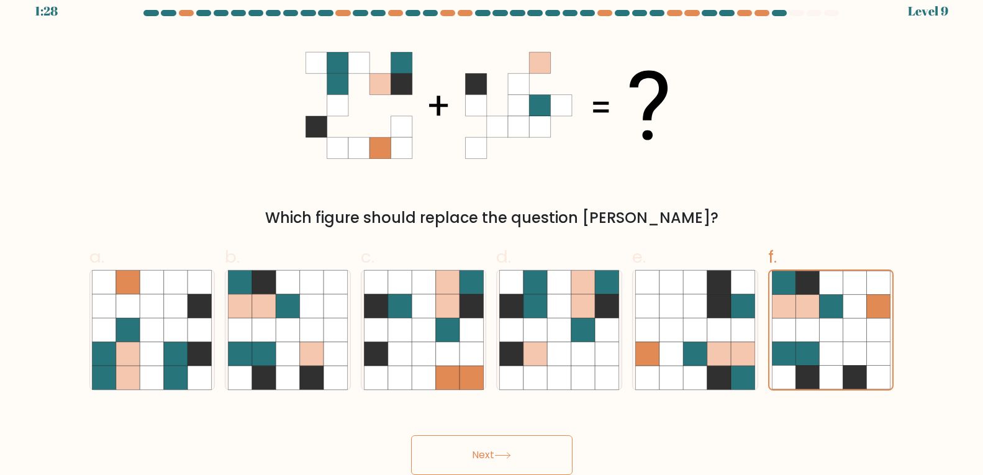
click at [485, 451] on button "Next" at bounding box center [491, 455] width 161 height 40
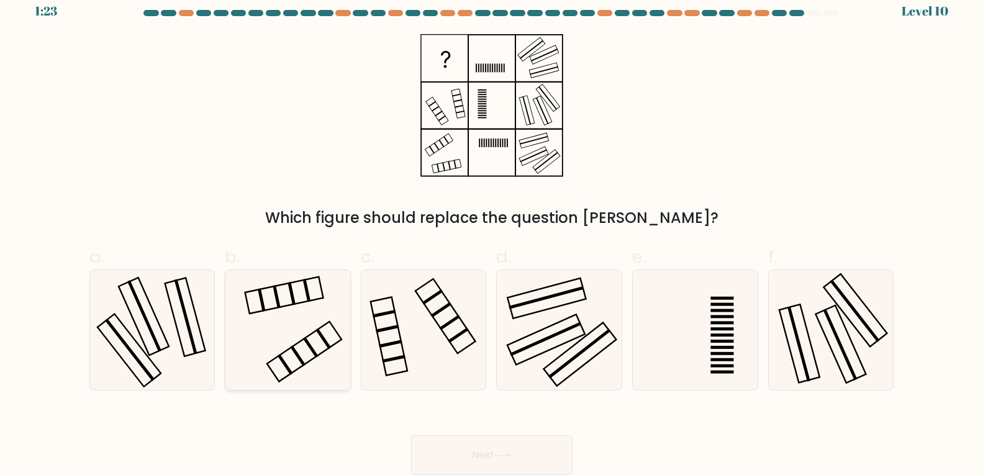
click at [249, 333] on icon at bounding box center [288, 330] width 120 height 120
click at [492, 233] on input "b." at bounding box center [492, 229] width 1 height 8
radio input "true"
click at [494, 442] on button "Next" at bounding box center [491, 455] width 161 height 40
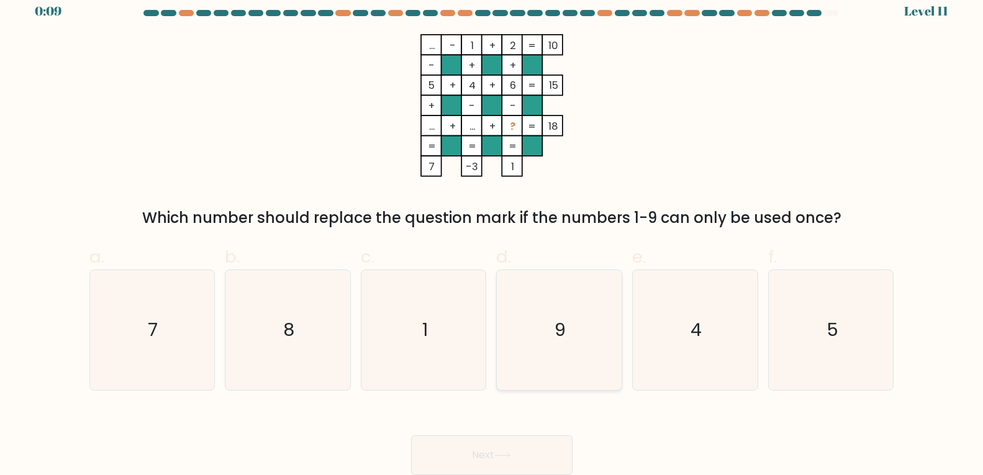
click at [576, 314] on icon "9" at bounding box center [559, 330] width 120 height 120
click at [492, 233] on input "d. 9" at bounding box center [492, 229] width 1 height 8
radio input "true"
click at [315, 324] on icon "8" at bounding box center [288, 330] width 120 height 120
click at [492, 233] on input "b. 8" at bounding box center [492, 229] width 1 height 8
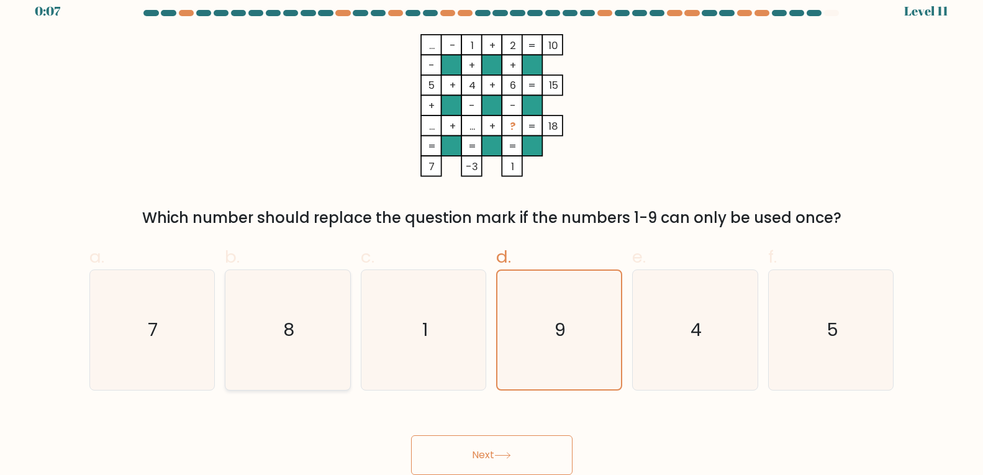
radio input "true"
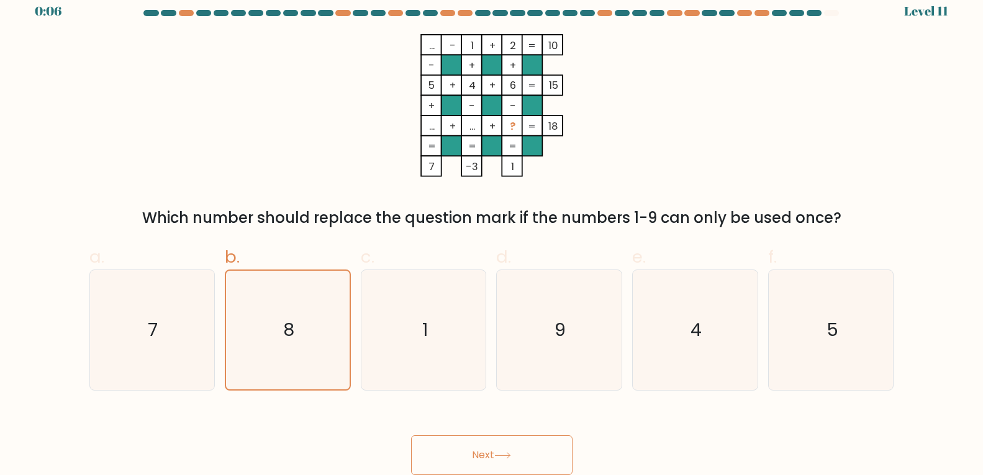
click at [454, 437] on button "Next" at bounding box center [491, 455] width 161 height 40
click at [458, 446] on button "Next" at bounding box center [491, 455] width 161 height 40
click at [489, 457] on button "Next" at bounding box center [491, 455] width 161 height 40
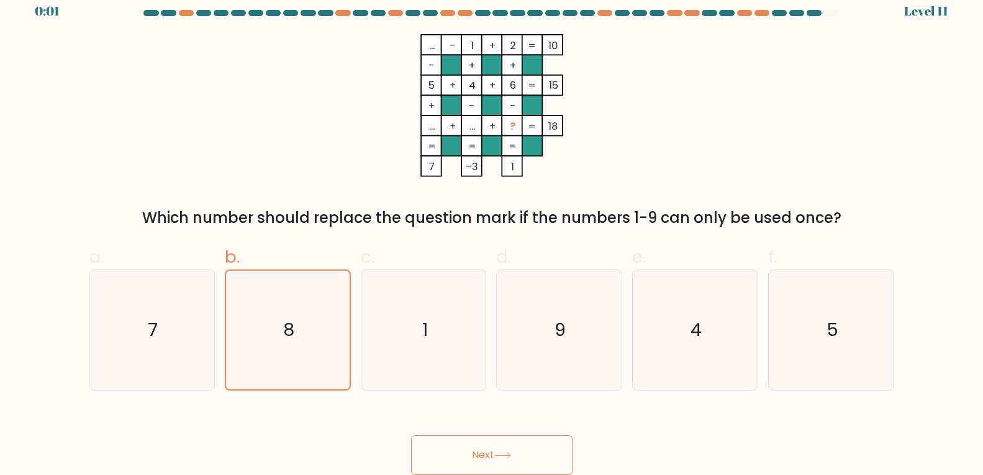
click at [489, 457] on button "Next" at bounding box center [491, 455] width 161 height 40
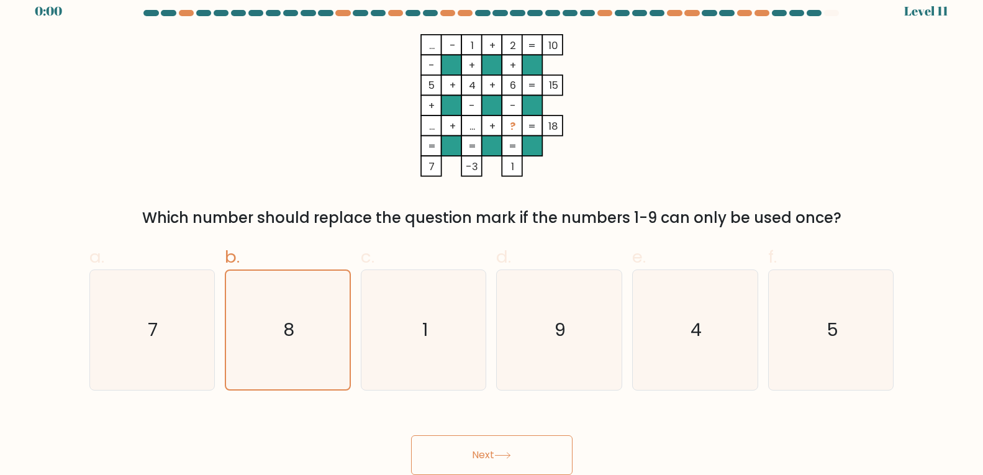
click at [489, 457] on div "Next" at bounding box center [492, 440] width 820 height 70
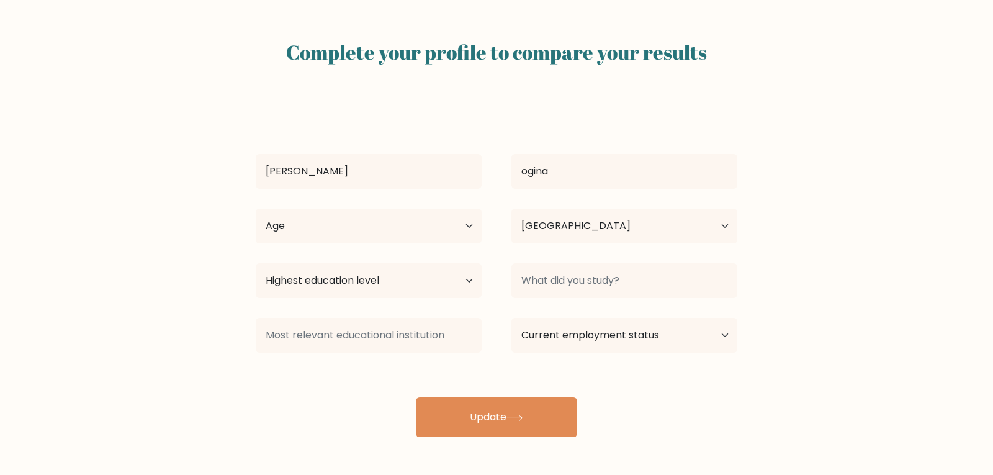
select select "KE"
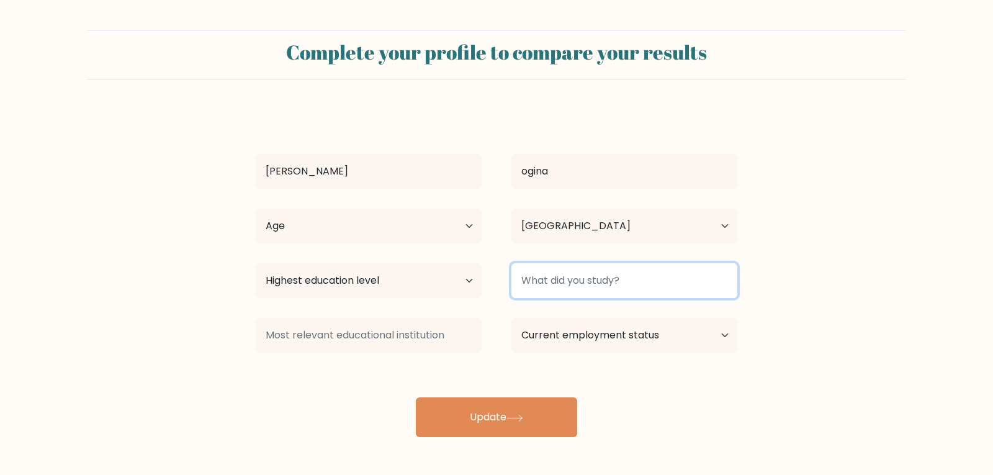
click at [569, 276] on input at bounding box center [625, 280] width 226 height 35
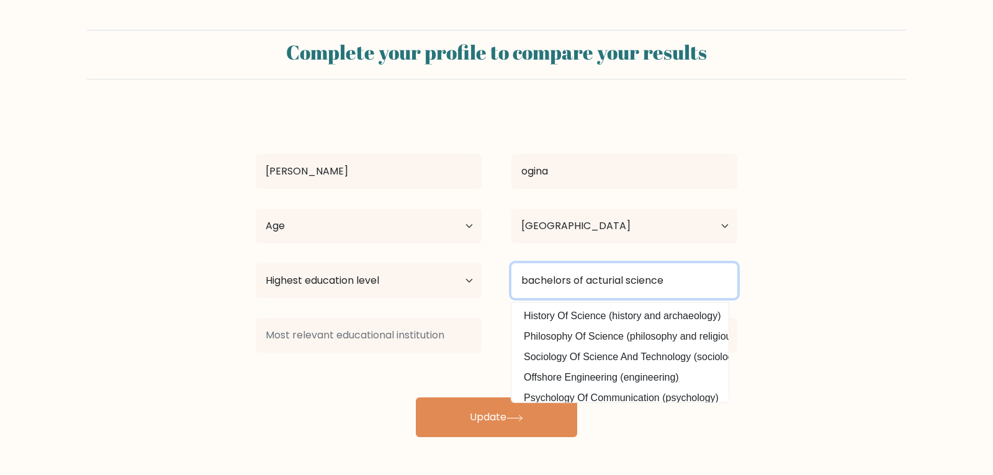
click at [624, 279] on input "bachelors of acturial science" at bounding box center [625, 280] width 226 height 35
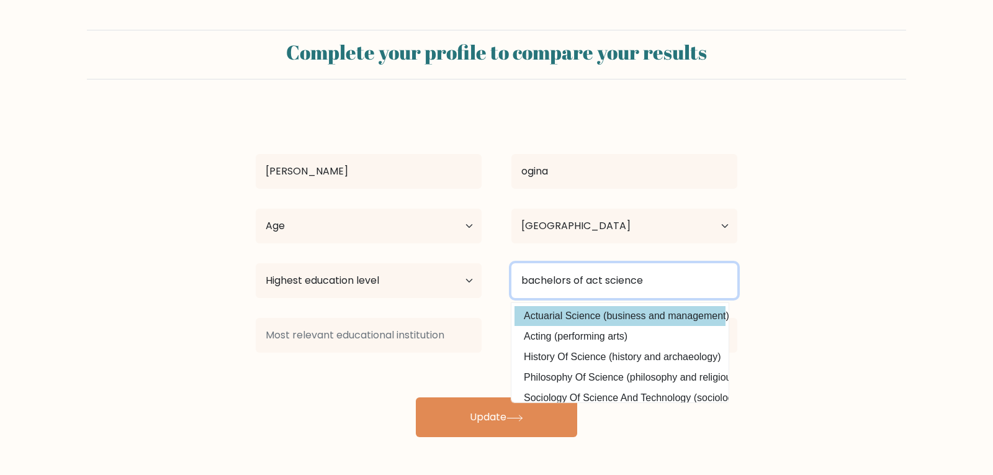
type input "bachelors of act science"
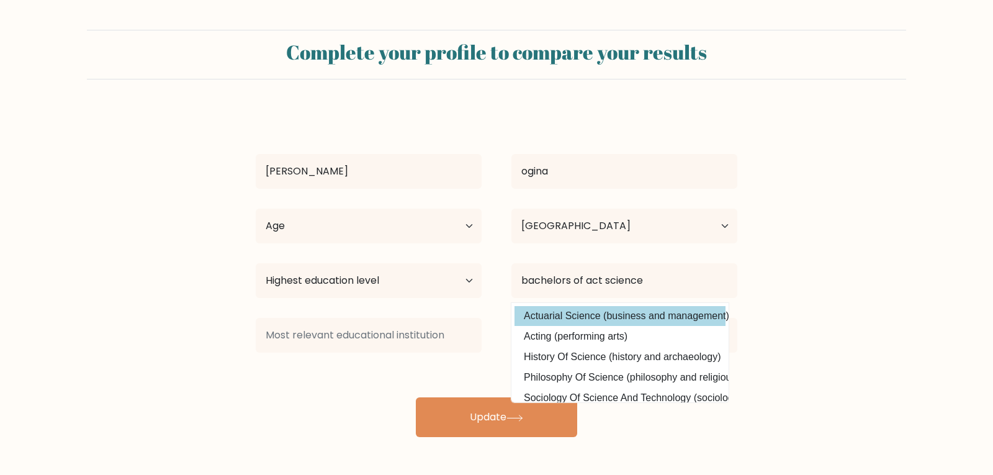
click at [605, 312] on div "[PERSON_NAME] [GEOGRAPHIC_DATA] Age Under [DEMOGRAPHIC_DATA] [DEMOGRAPHIC_DATA]…" at bounding box center [496, 273] width 497 height 328
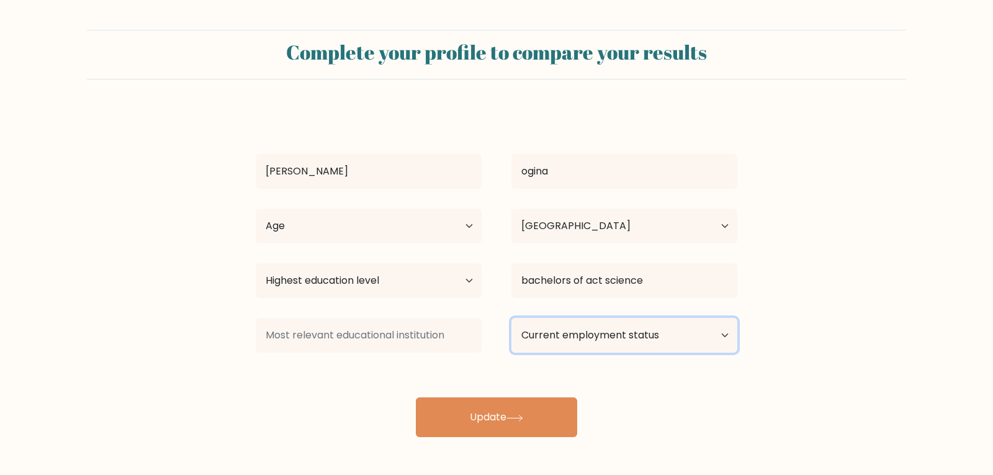
click at [563, 330] on select "Current employment status Employed Student Retired Other / prefer not to answer" at bounding box center [625, 335] width 226 height 35
select select "student"
click at [512, 318] on select "Current employment status Employed Student Retired Other / prefer not to answer" at bounding box center [625, 335] width 226 height 35
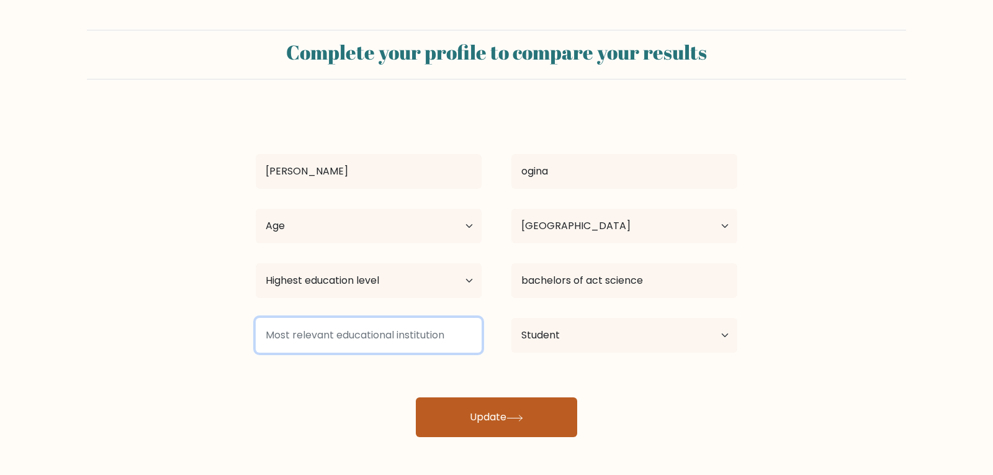
drag, startPoint x: 385, startPoint y: 340, endPoint x: 487, endPoint y: 423, distance: 132.4
click at [487, 423] on div "[PERSON_NAME] [GEOGRAPHIC_DATA] Age Under [DEMOGRAPHIC_DATA] [DEMOGRAPHIC_DATA]…" at bounding box center [496, 273] width 497 height 328
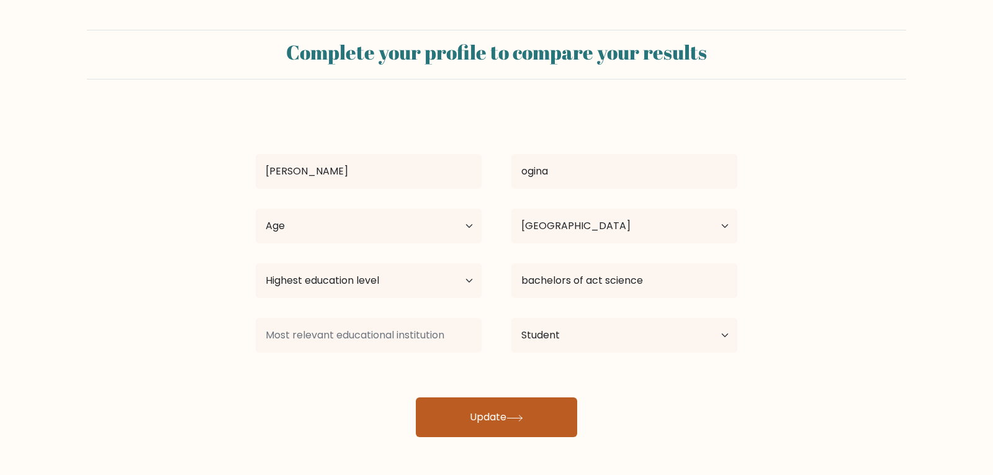
click at [487, 423] on button "Update" at bounding box center [496, 417] width 161 height 40
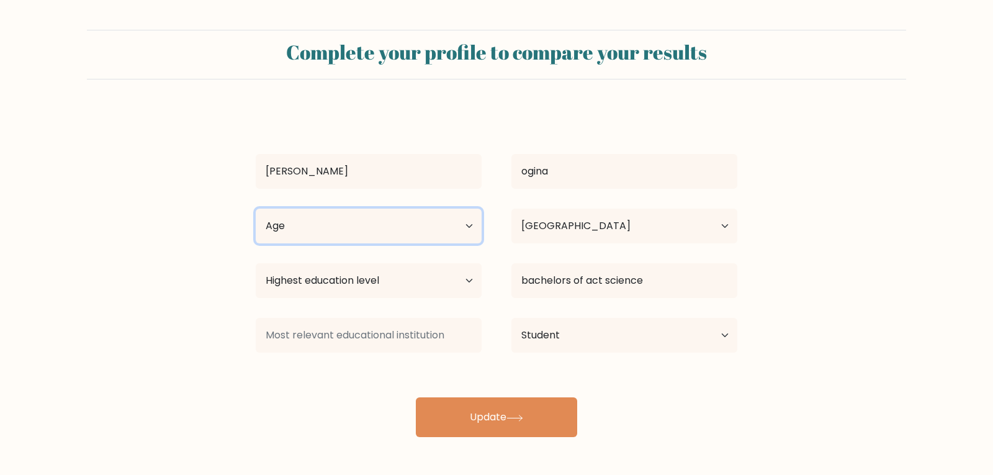
click at [397, 211] on select "Age Under [DEMOGRAPHIC_DATA] [DEMOGRAPHIC_DATA] [DEMOGRAPHIC_DATA] [DEMOGRAPHIC…" at bounding box center [369, 226] width 226 height 35
select select "18_24"
click at [256, 209] on select "Age Under [DEMOGRAPHIC_DATA] [DEMOGRAPHIC_DATA] [DEMOGRAPHIC_DATA] [DEMOGRAPHIC…" at bounding box center [369, 226] width 226 height 35
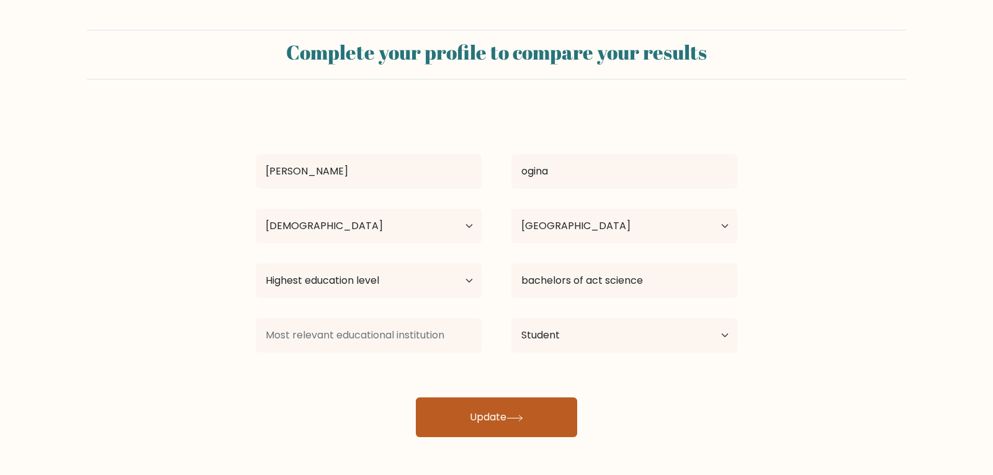
click at [522, 410] on button "Update" at bounding box center [496, 417] width 161 height 40
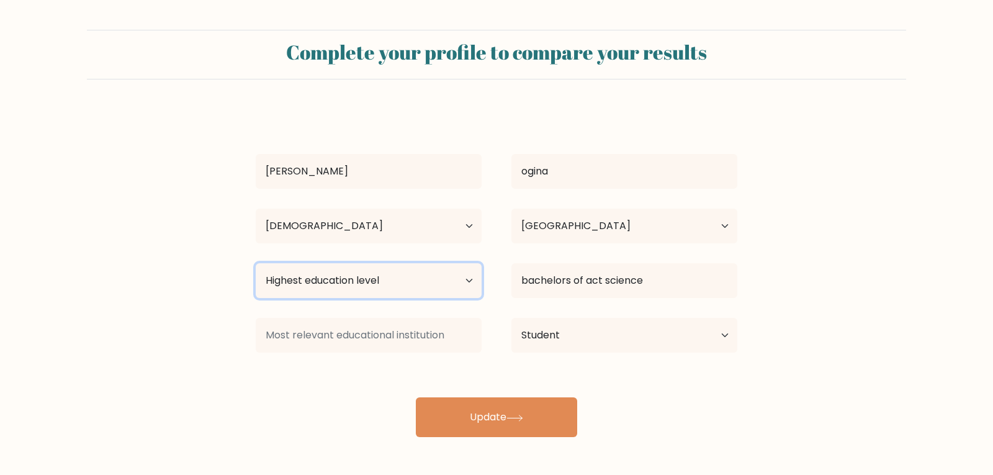
click at [410, 284] on select "Highest education level No schooling Primary Lower Secondary Upper Secondary Oc…" at bounding box center [369, 280] width 226 height 35
select select "bachelors_degree"
click at [256, 263] on select "Highest education level No schooling Primary Lower Secondary Upper Secondary Oc…" at bounding box center [369, 280] width 226 height 35
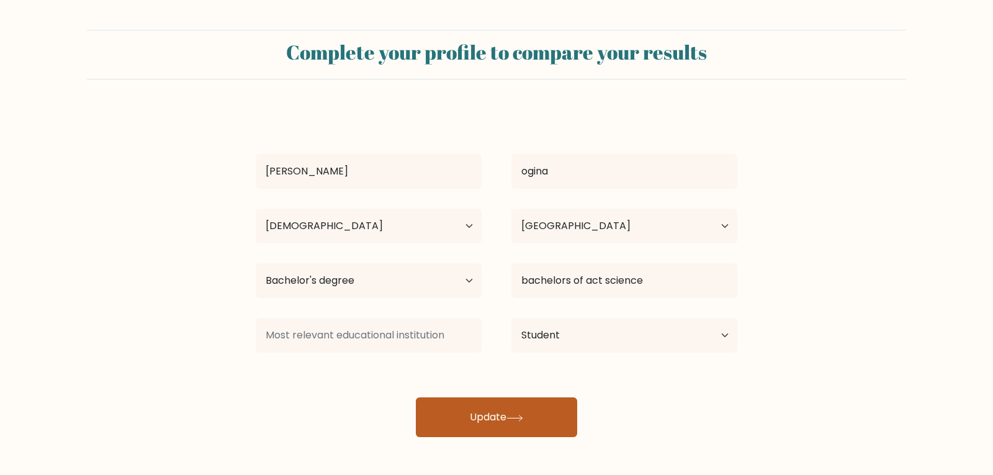
click at [452, 401] on button "Update" at bounding box center [496, 417] width 161 height 40
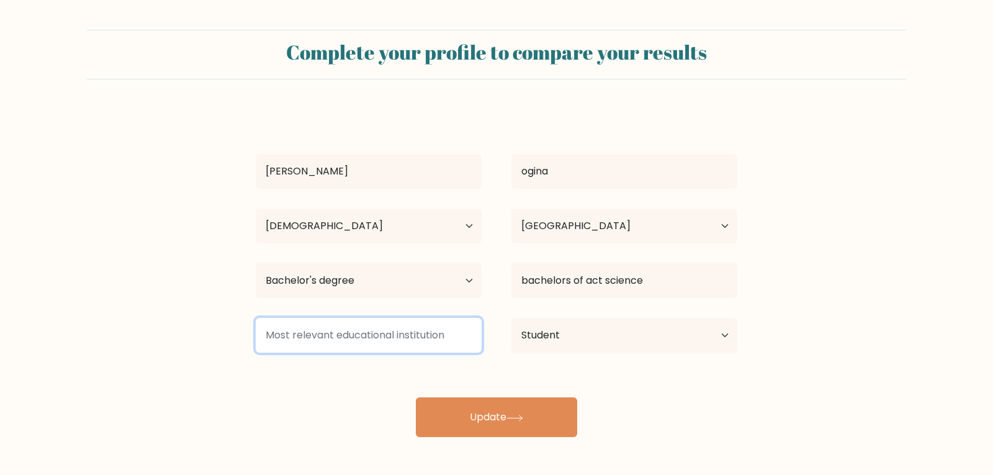
click at [353, 333] on input at bounding box center [369, 335] width 226 height 35
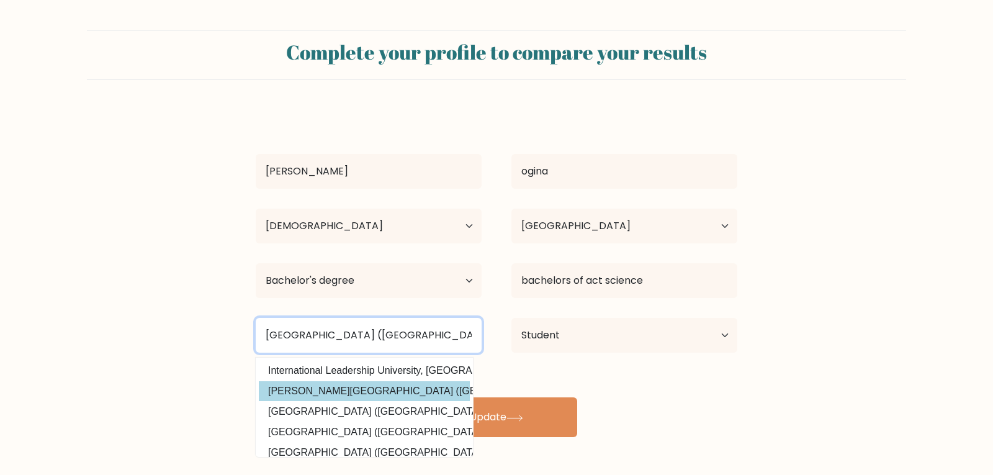
type input "[GEOGRAPHIC_DATA] ([GEOGRAPHIC_DATA]"
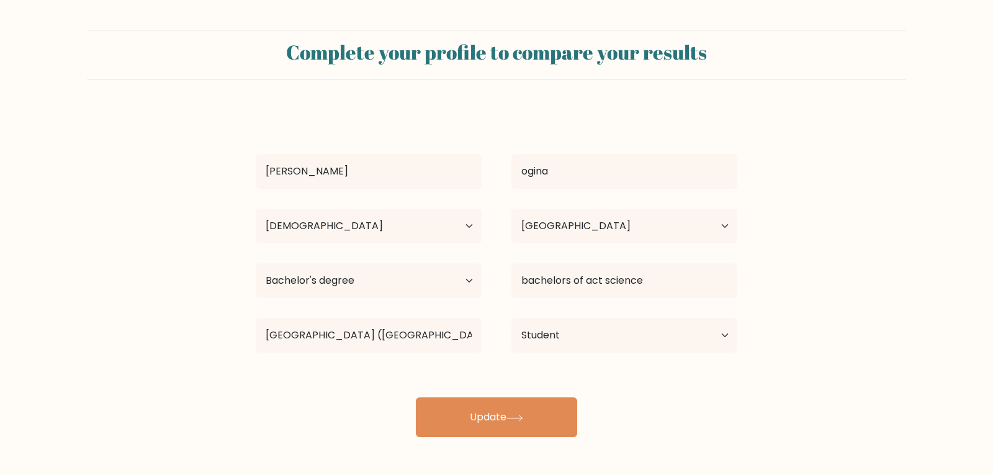
click at [323, 393] on div "[PERSON_NAME] [GEOGRAPHIC_DATA] Age Under [DEMOGRAPHIC_DATA] [DEMOGRAPHIC_DATA]…" at bounding box center [496, 273] width 497 height 328
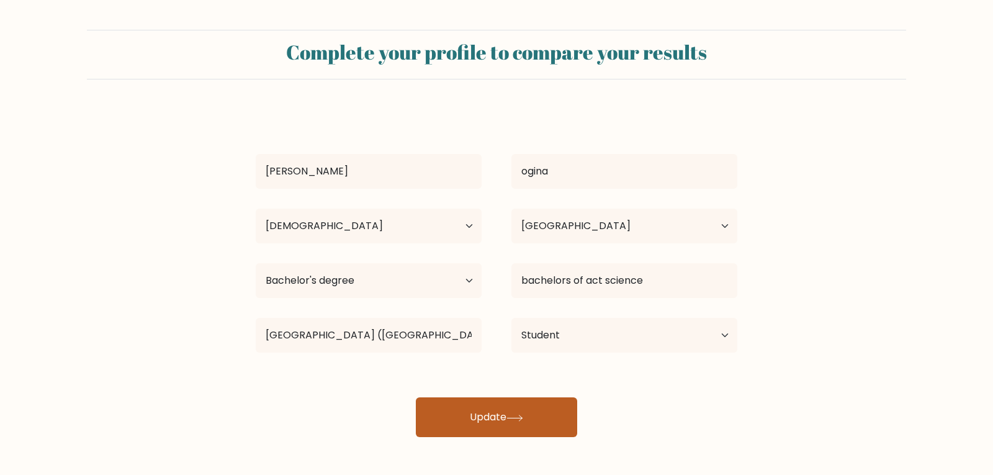
click at [465, 403] on button "Update" at bounding box center [496, 417] width 161 height 40
